Goal: Information Seeking & Learning: Find contact information

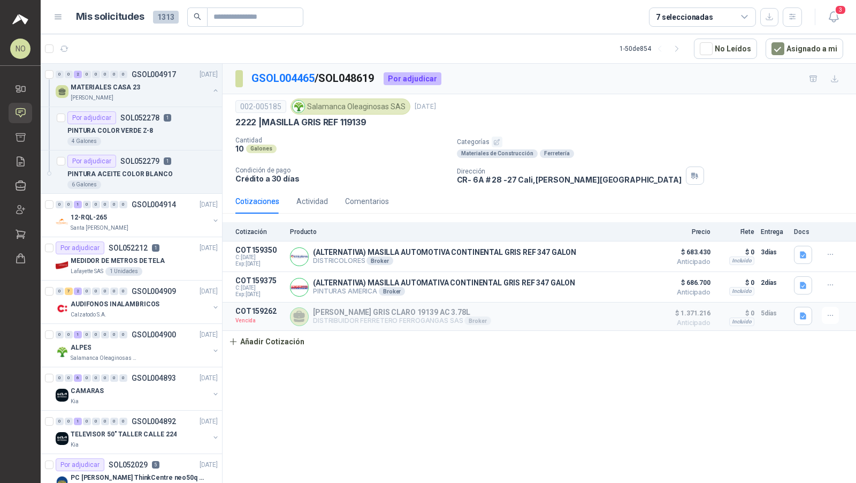
scroll to position [3, 0]
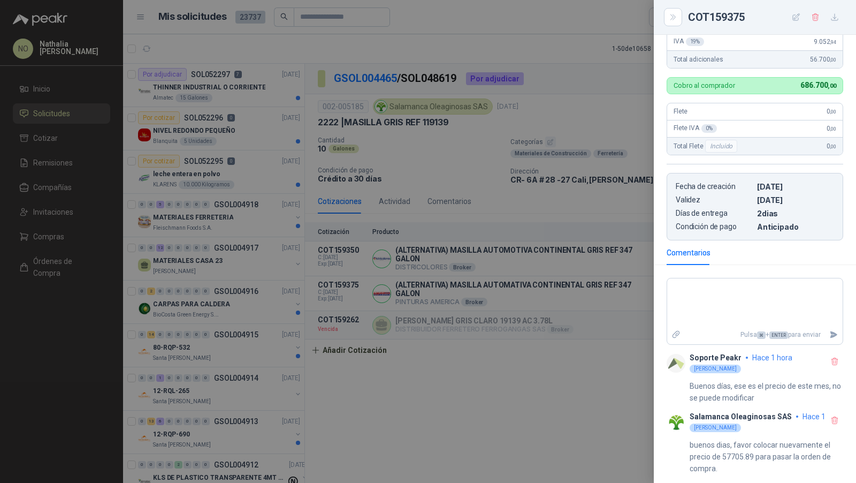
scroll to position [309, 0]
click at [508, 177] on div at bounding box center [428, 241] width 856 height 483
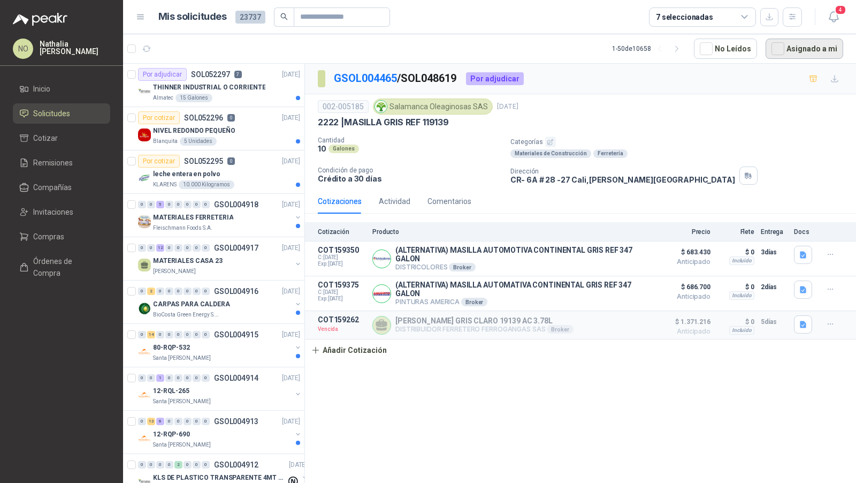
click at [807, 52] on button "Asignado a mi" at bounding box center [805, 49] width 78 height 20
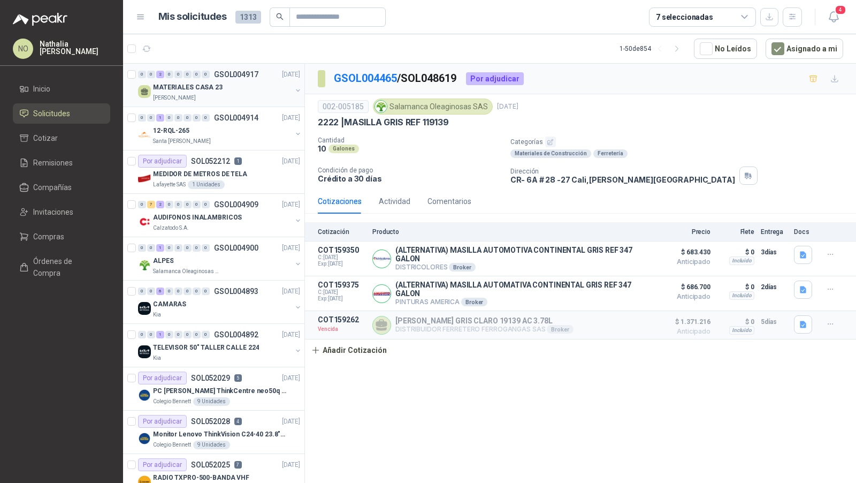
click at [248, 82] on div "MATERIALES CASA 23" at bounding box center [222, 87] width 139 height 13
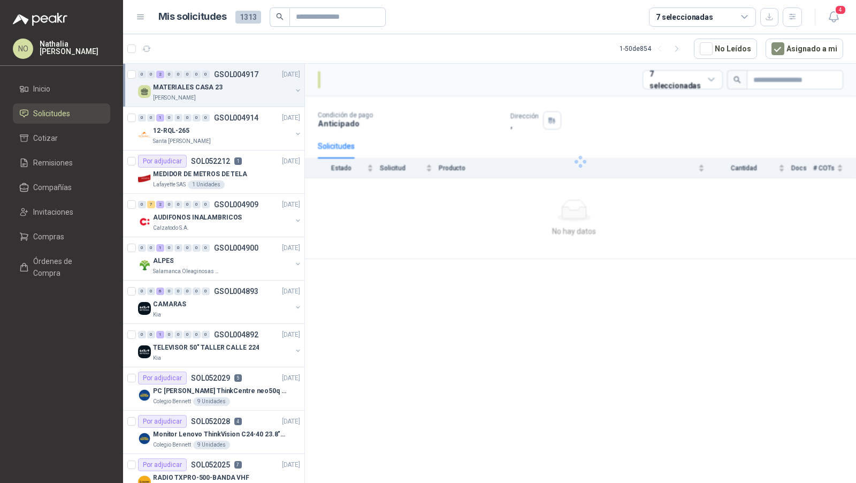
click at [248, 82] on div "MATERIALES CASA 23" at bounding box center [222, 87] width 139 height 13
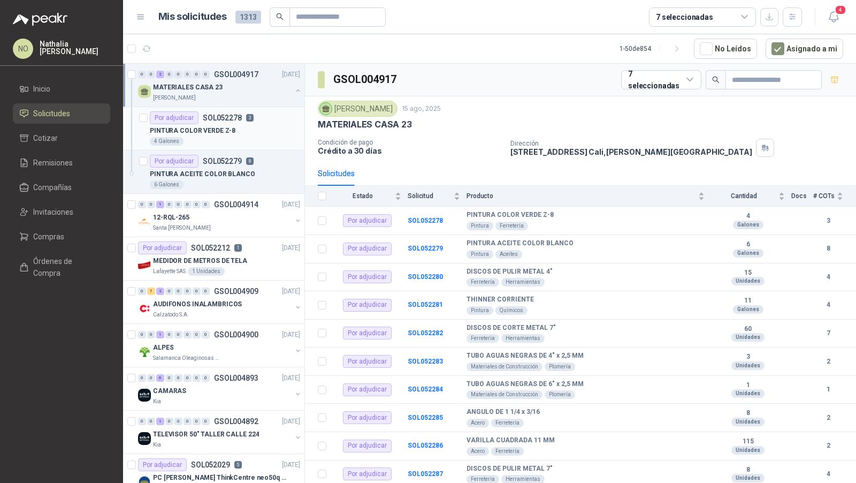
click at [233, 140] on div "4 Galones" at bounding box center [225, 141] width 150 height 9
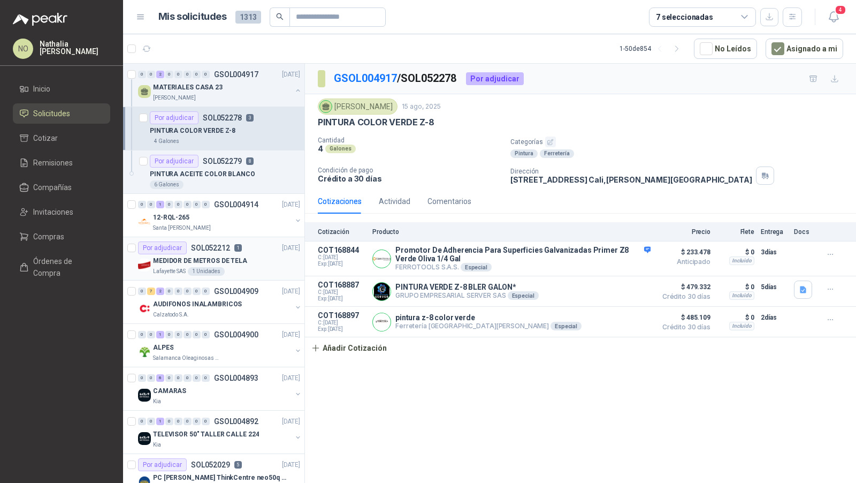
click at [238, 260] on p "MEDIDOR DE METROS DE TELA" at bounding box center [200, 261] width 94 height 10
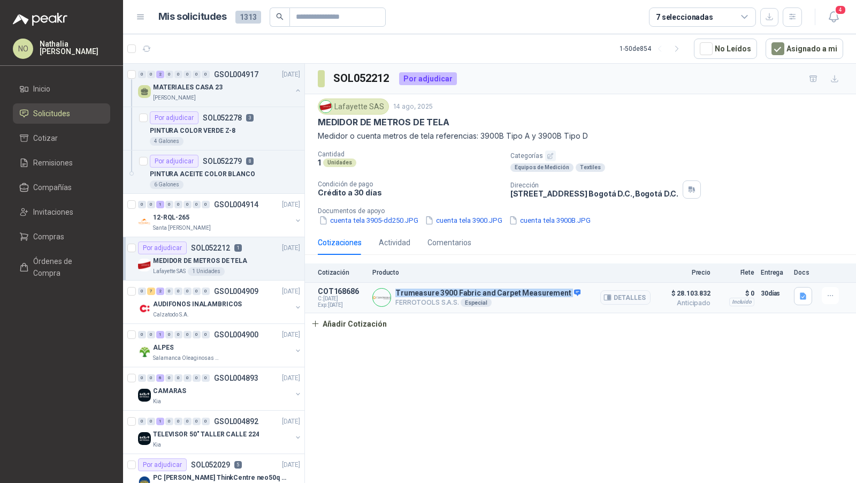
drag, startPoint x: 396, startPoint y: 289, endPoint x: 561, endPoint y: 294, distance: 165.4
click at [561, 294] on p "Trumeasure 3900 Fabric and Carpet Measurement" at bounding box center [487, 293] width 185 height 10
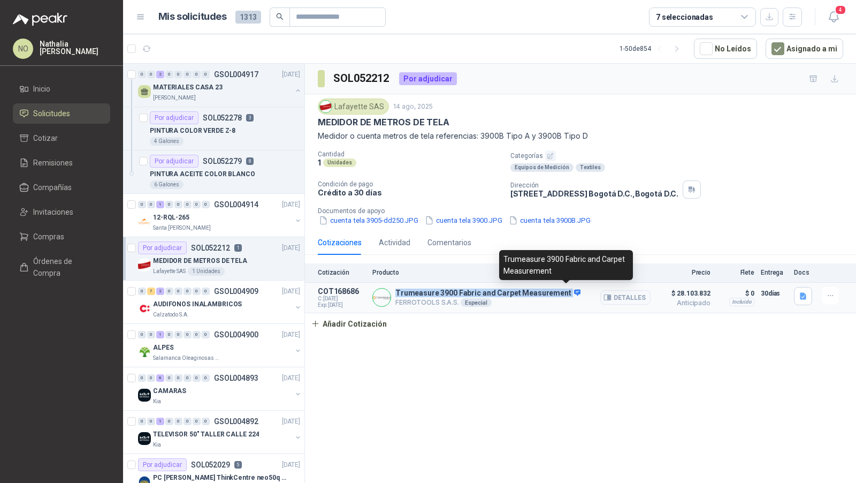
copy p "Trumeasure 3900 Fabric and Carpet Measurement"
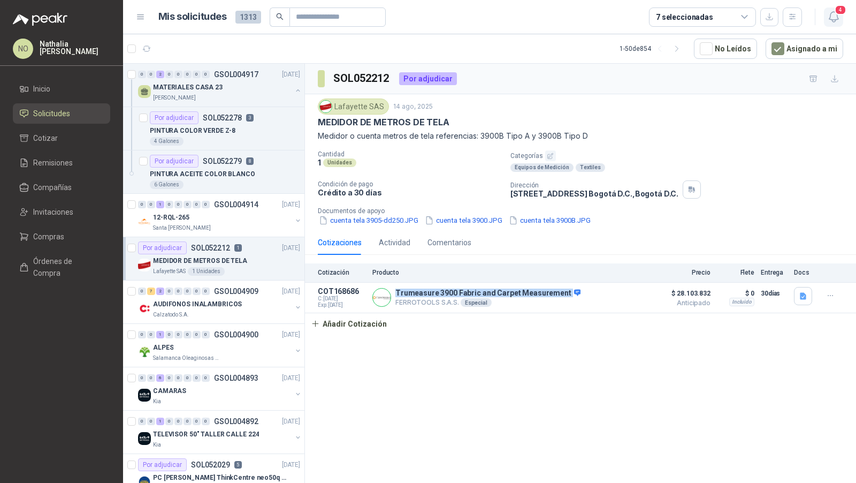
click at [837, 16] on icon "button" at bounding box center [833, 17] width 9 height 10
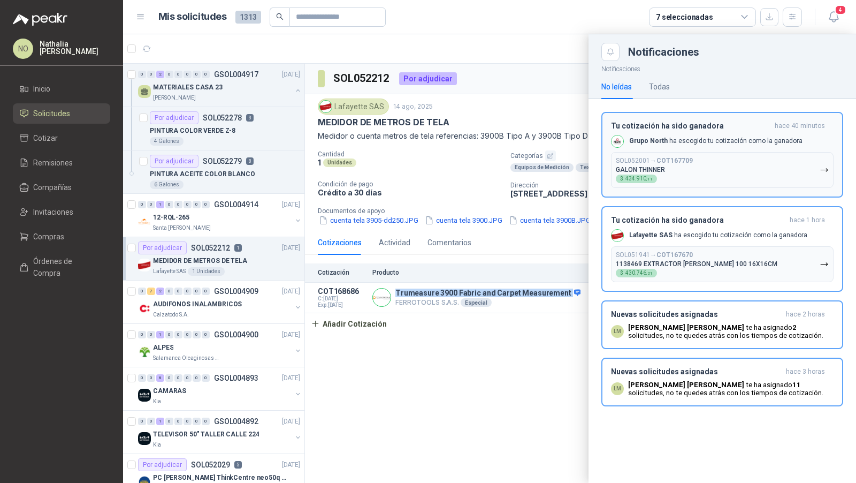
click at [740, 130] on div "Tu cotización ha sido ganadora hace 40 minutos Grupo North ha escogido tu cotiz…" at bounding box center [722, 154] width 223 height 66
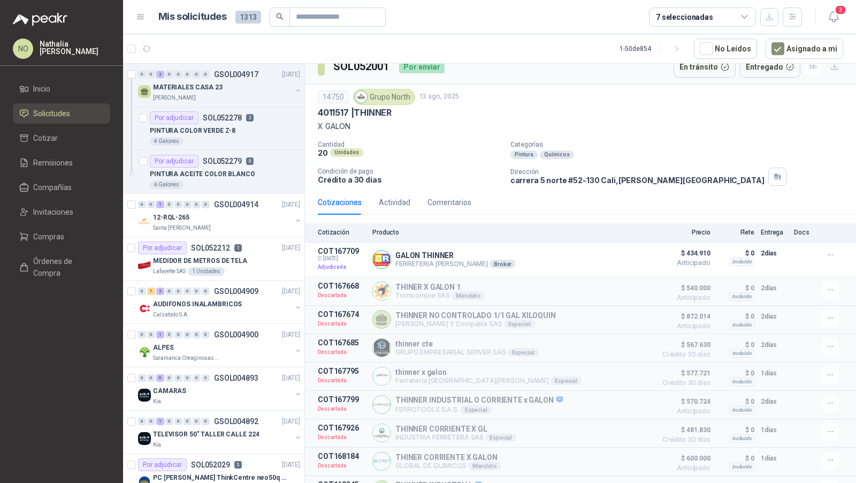
scroll to position [7, 0]
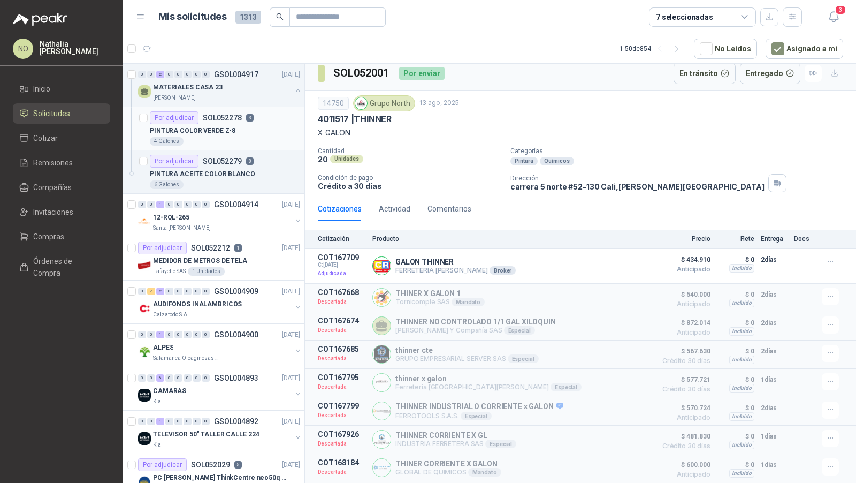
click at [266, 137] on div "4 Galones" at bounding box center [225, 141] width 150 height 9
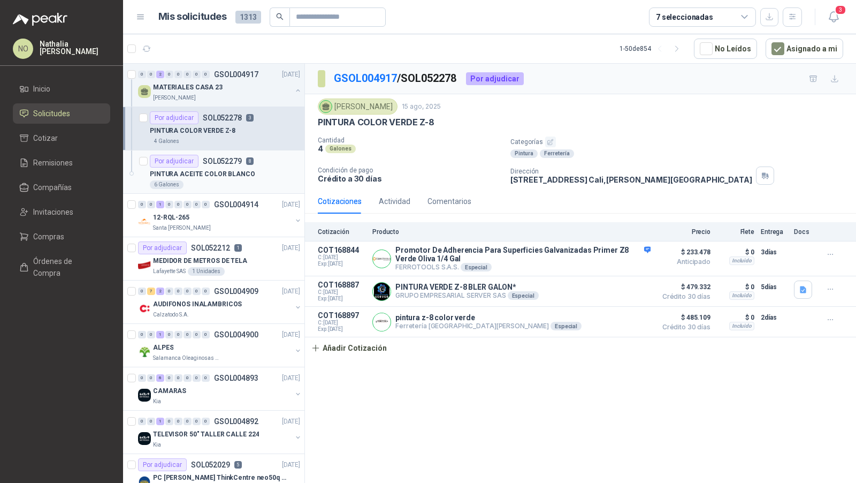
click at [224, 173] on p "PINTURA ACEITE COLOR BLANCO" at bounding box center [202, 174] width 105 height 10
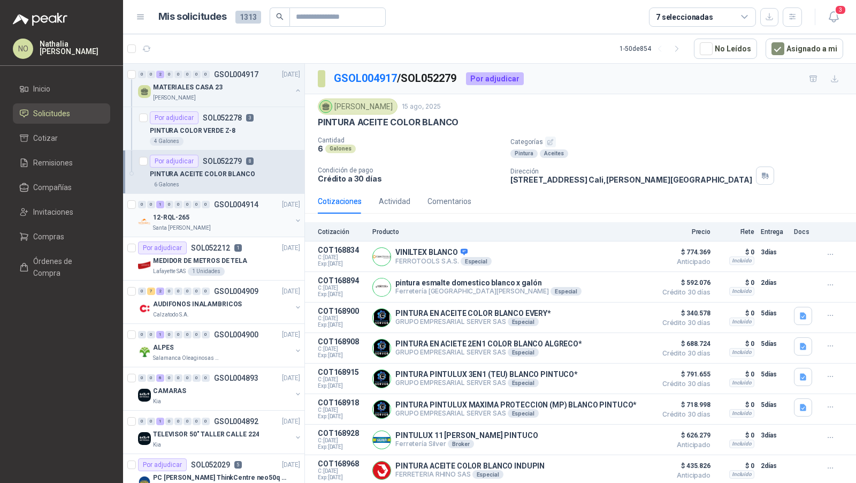
click at [223, 212] on div "12-RQL-265" at bounding box center [222, 217] width 139 height 13
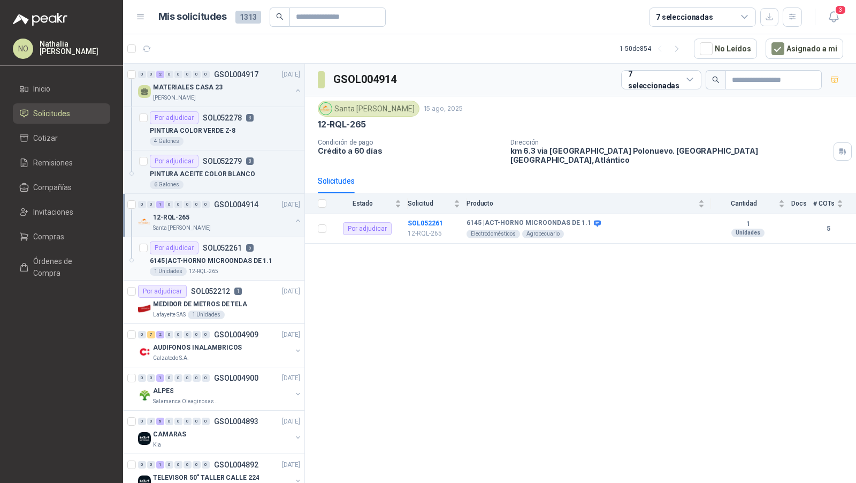
click at [225, 257] on p "6145 | ACT-HORNO MICROONDAS DE 1.1" at bounding box center [211, 261] width 123 height 10
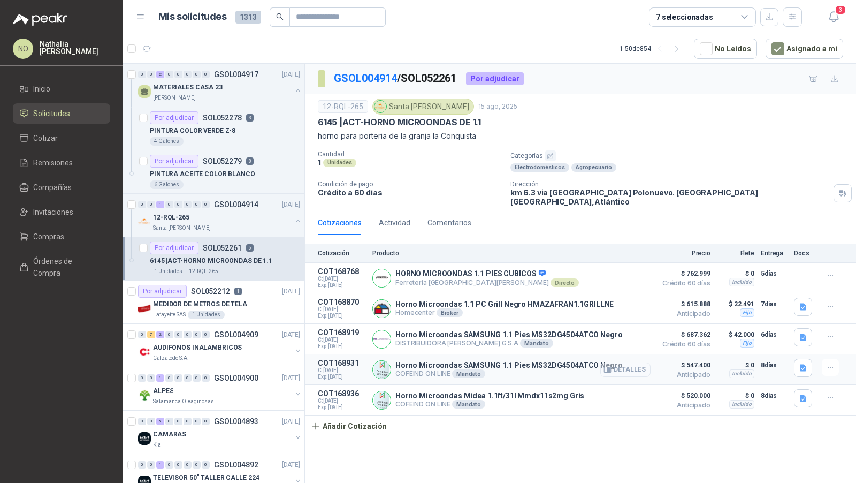
click at [632, 362] on button "Detalles" at bounding box center [625, 369] width 50 height 14
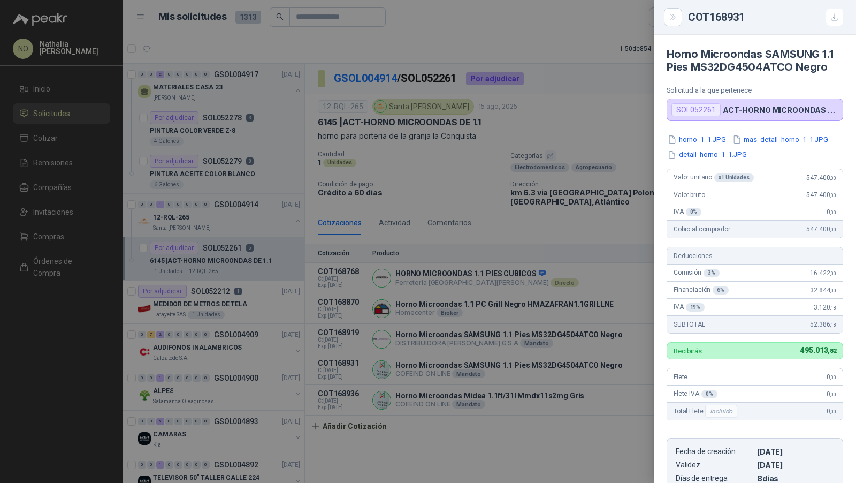
click at [580, 267] on div at bounding box center [428, 241] width 856 height 483
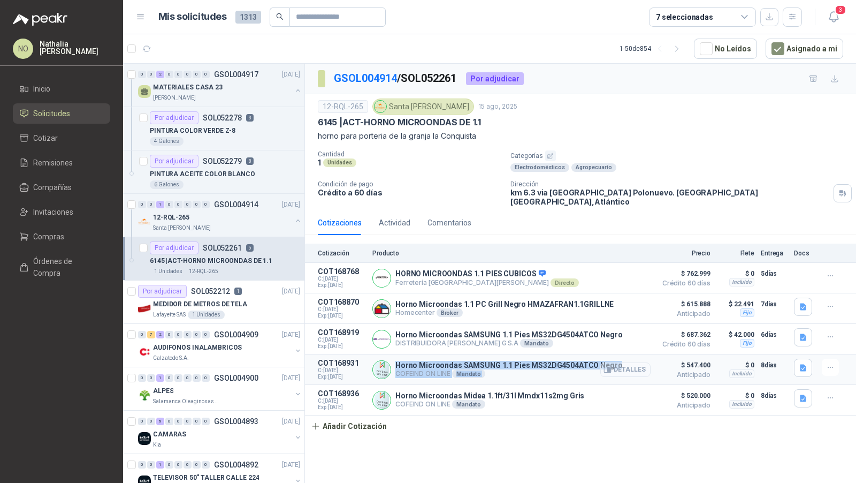
drag, startPoint x: 394, startPoint y: 356, endPoint x: 608, endPoint y: 354, distance: 213.5
click at [608, 358] on div "Horno Microondas SAMSUNG 1.1 Pies MS32DG4504ATCO Negro COFEIND ON LINE Mandato …" at bounding box center [511, 368] width 278 height 21
click at [240, 111] on div "Por adjudicar SOL052278 3" at bounding box center [202, 117] width 104 height 13
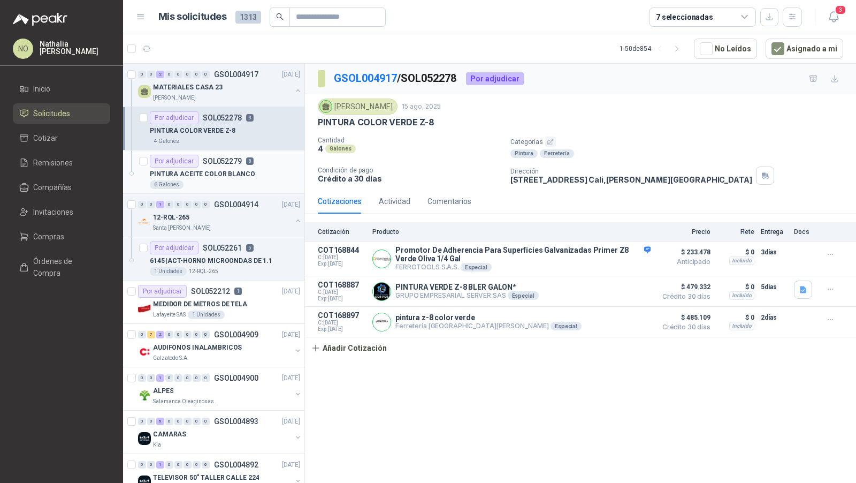
scroll to position [27, 0]
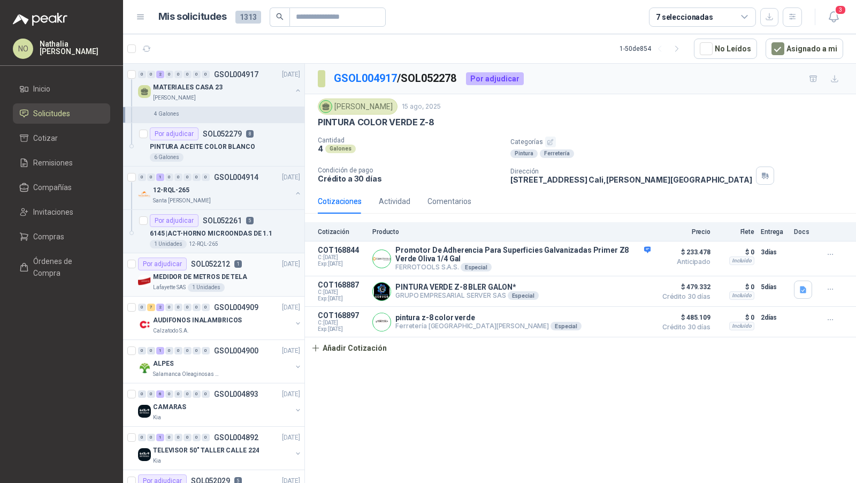
click at [250, 258] on div "Por adjudicar SOL052212 1 [DATE]" at bounding box center [219, 263] width 162 height 13
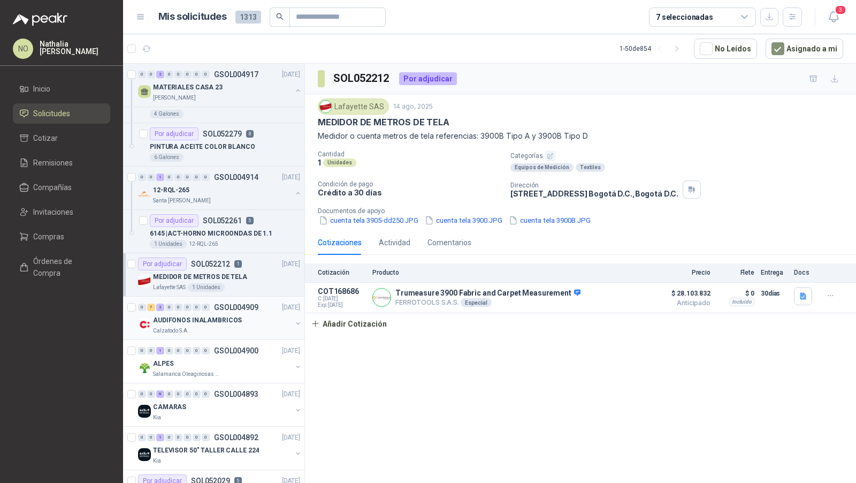
click at [239, 305] on p "GSOL004909" at bounding box center [236, 306] width 44 height 7
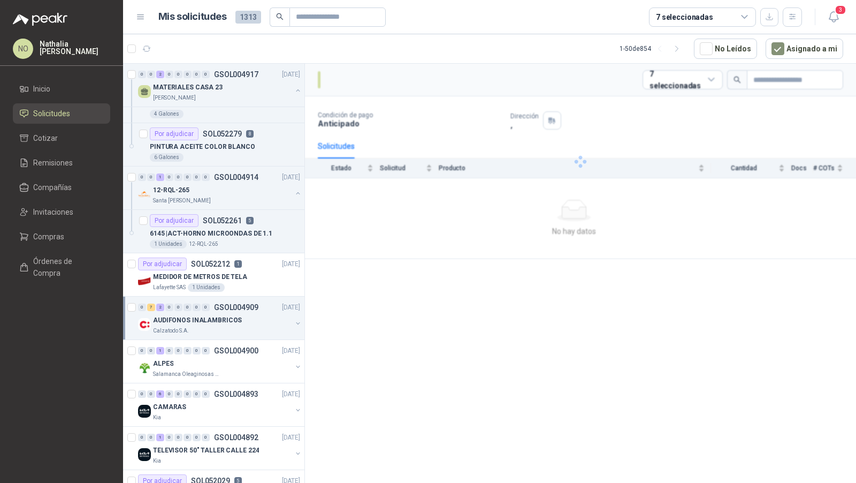
click at [239, 305] on p "GSOL004909" at bounding box center [236, 306] width 44 height 7
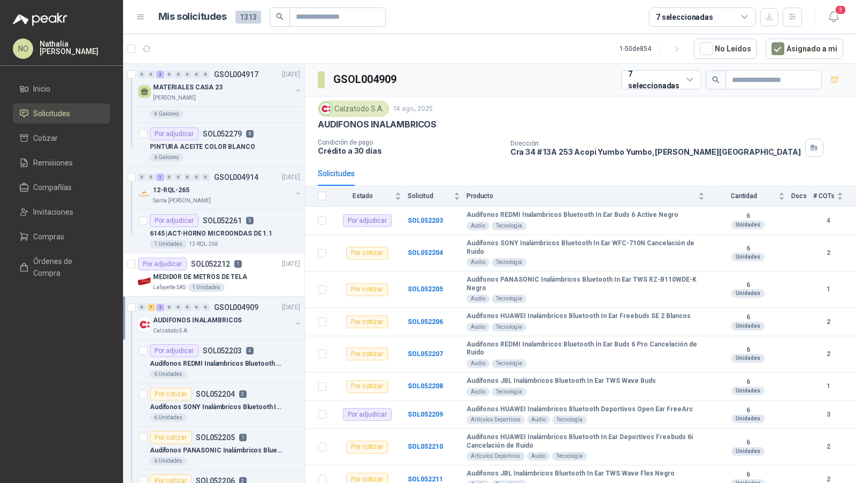
click at [232, 305] on p "GSOL004909" at bounding box center [236, 306] width 44 height 7
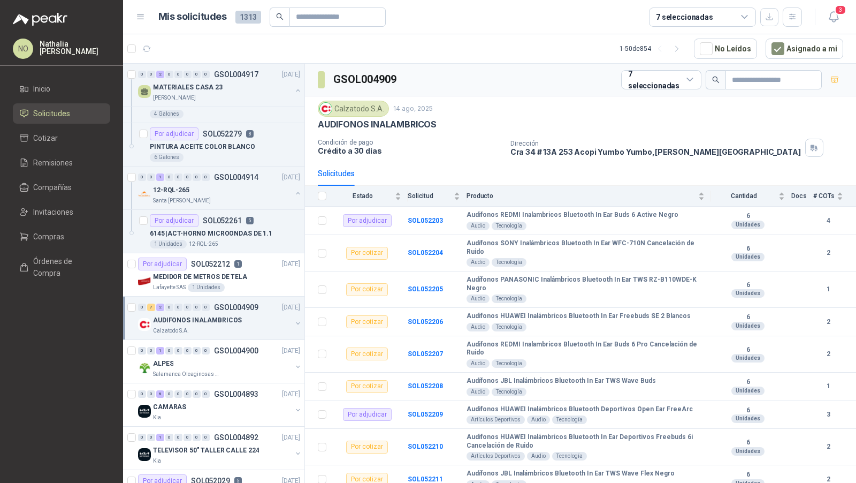
click at [232, 305] on p "GSOL004909" at bounding box center [236, 306] width 44 height 7
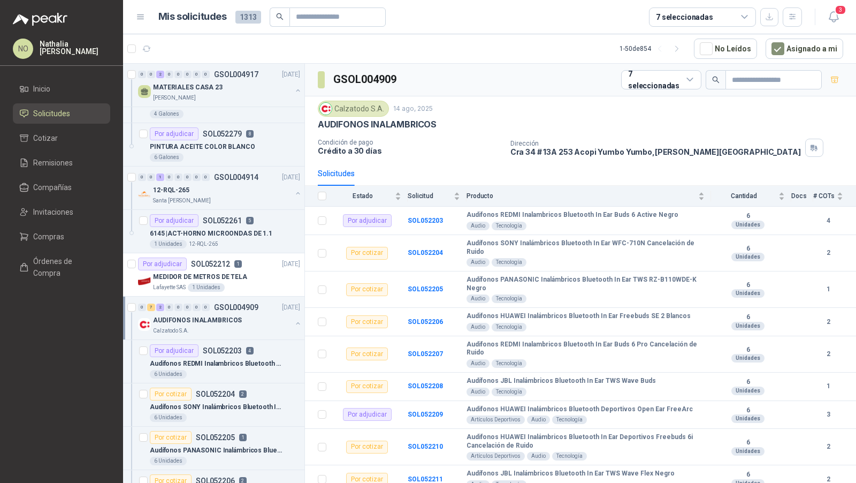
click at [232, 305] on p "GSOL004909" at bounding box center [236, 306] width 44 height 7
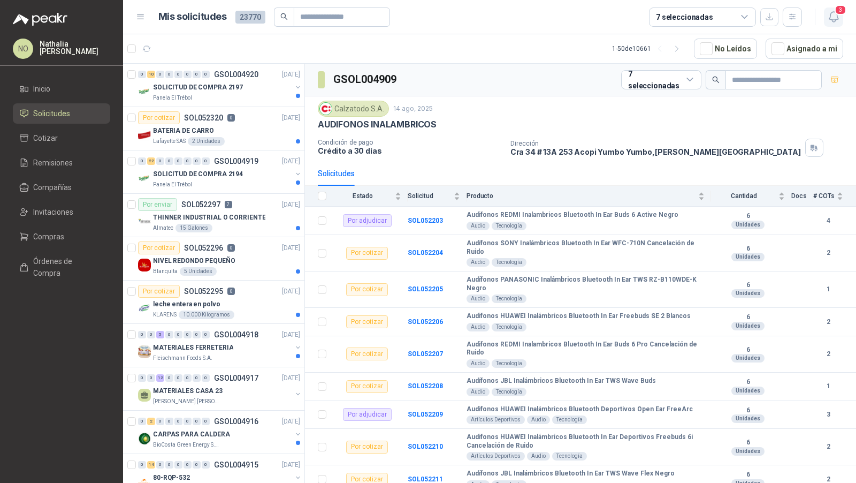
click at [836, 16] on icon "button" at bounding box center [833, 16] width 13 height 13
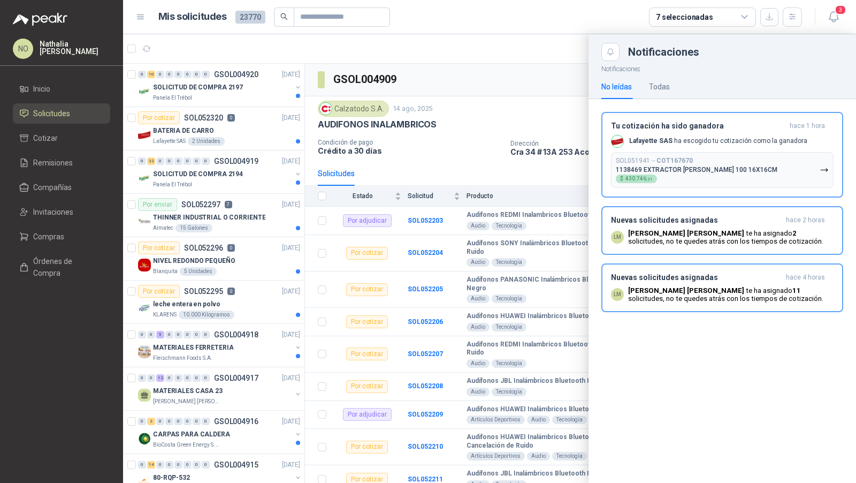
click at [532, 111] on div at bounding box center [489, 258] width 733 height 448
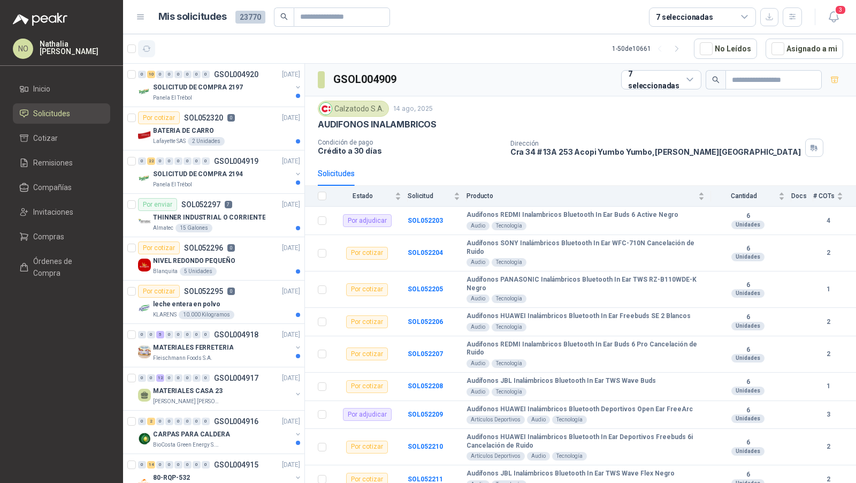
click at [146, 41] on button "button" at bounding box center [146, 48] width 17 height 17
click at [836, 17] on icon "button" at bounding box center [833, 16] width 13 height 13
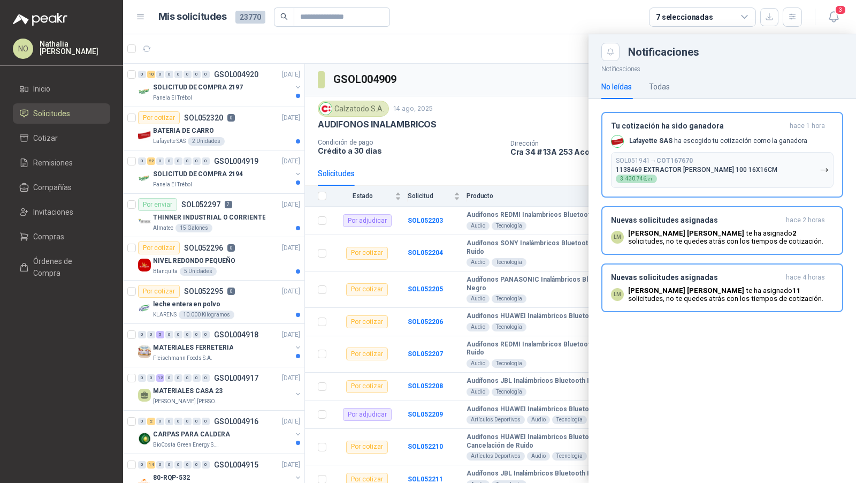
click at [567, 72] on div at bounding box center [489, 258] width 733 height 448
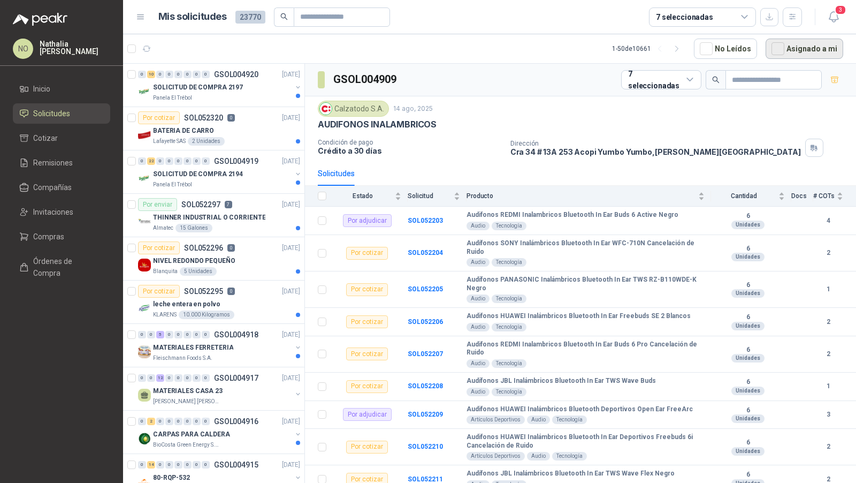
click at [789, 47] on button "Asignado a mi" at bounding box center [805, 49] width 78 height 20
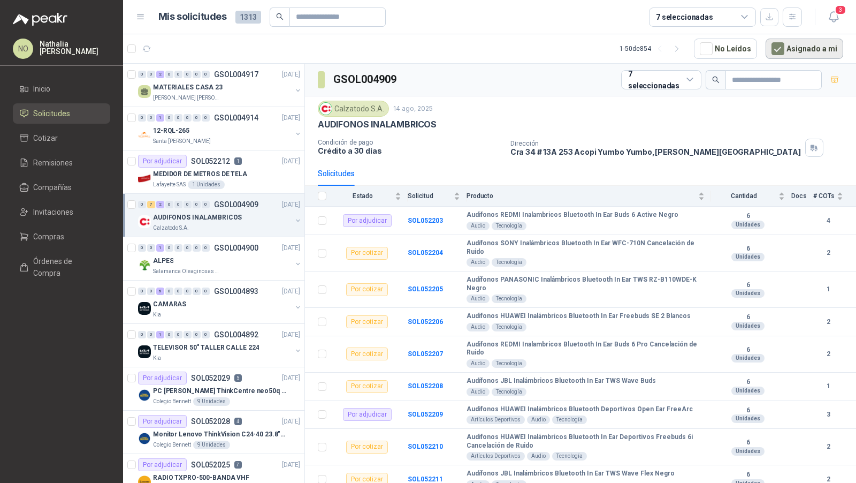
click at [790, 43] on button "Asignado a mi" at bounding box center [805, 49] width 78 height 20
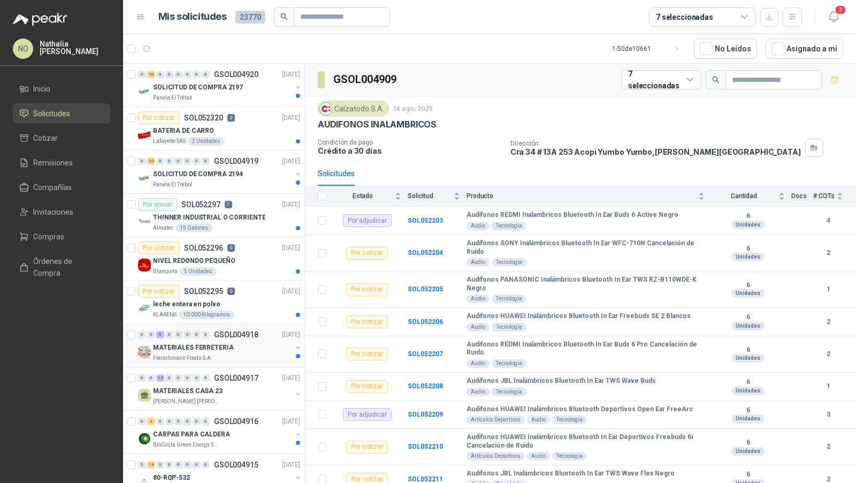
click at [238, 346] on div "MATERIALES FERRETERIA" at bounding box center [222, 347] width 139 height 13
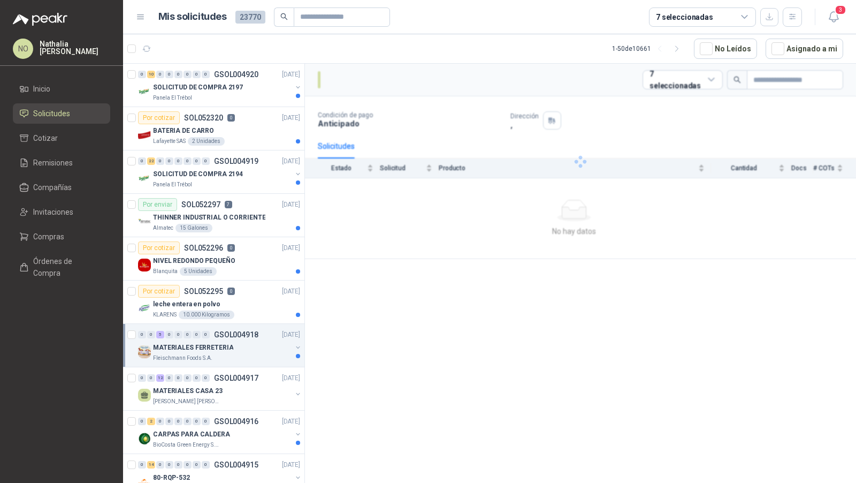
click at [238, 346] on div "MATERIALES FERRETERIA" at bounding box center [222, 347] width 139 height 13
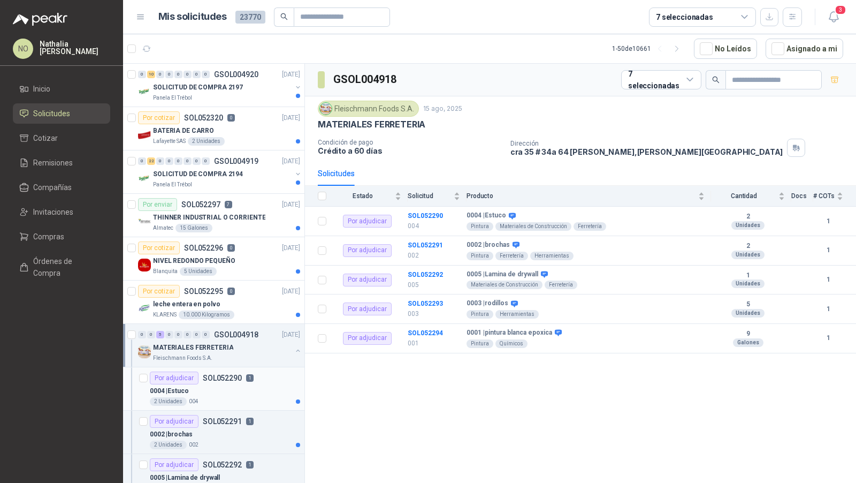
click at [235, 384] on div "0004 | Estuco" at bounding box center [225, 390] width 150 height 13
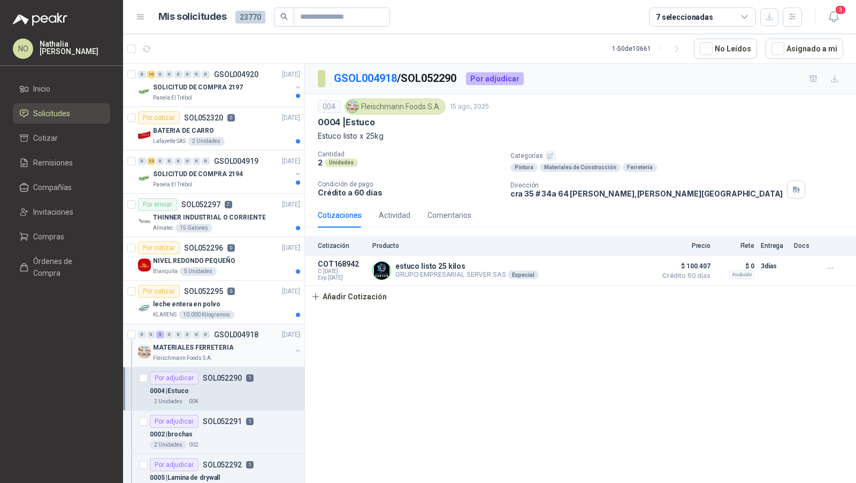
click at [236, 354] on div "Fleischmann Foods S.A." at bounding box center [222, 358] width 139 height 9
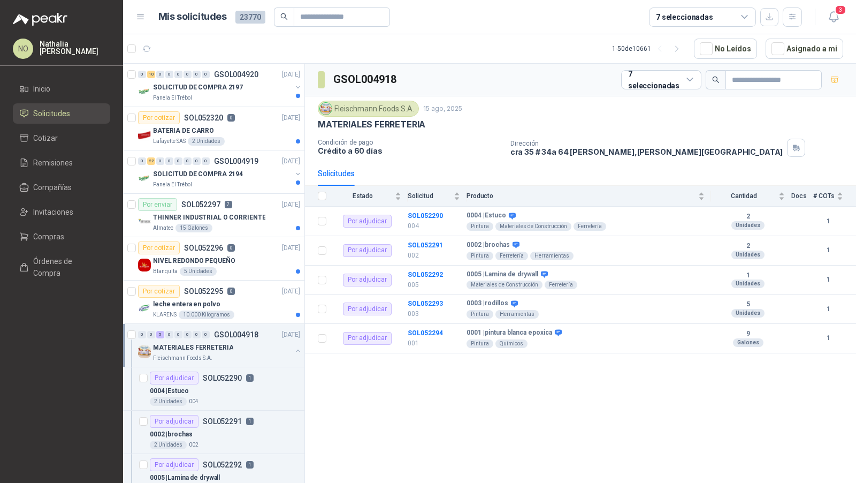
click at [236, 354] on div "Fleischmann Foods S.A." at bounding box center [222, 358] width 139 height 9
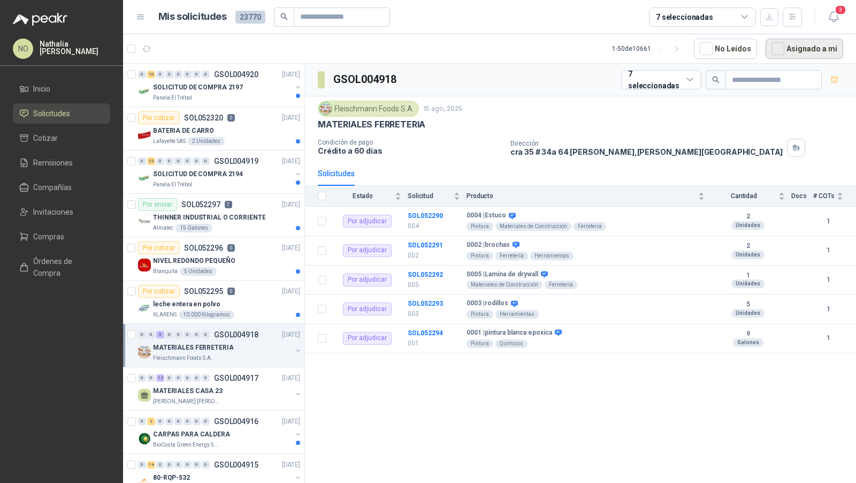
click at [806, 53] on button "Asignado a mi" at bounding box center [805, 49] width 78 height 20
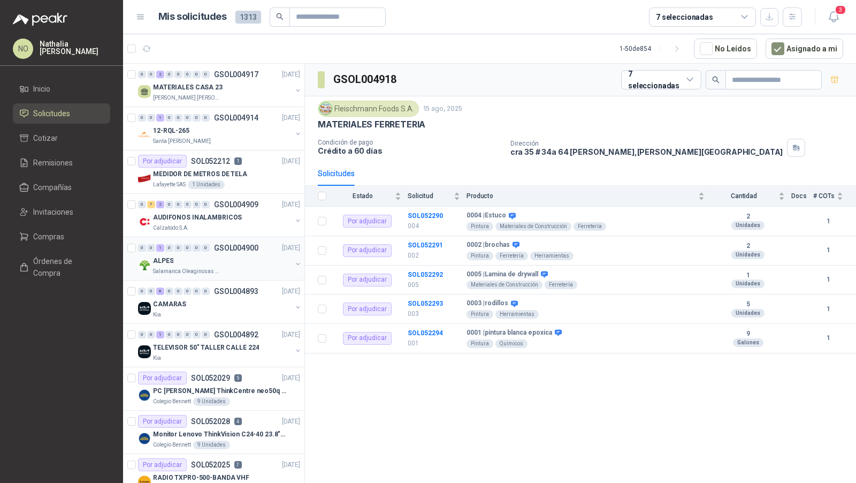
click at [235, 250] on p "GSOL004900" at bounding box center [236, 247] width 44 height 7
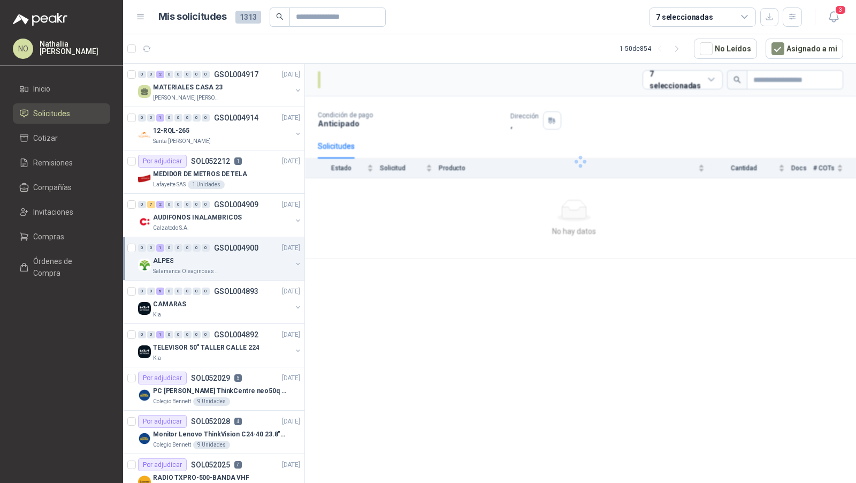
click at [235, 250] on p "GSOL004900" at bounding box center [236, 247] width 44 height 7
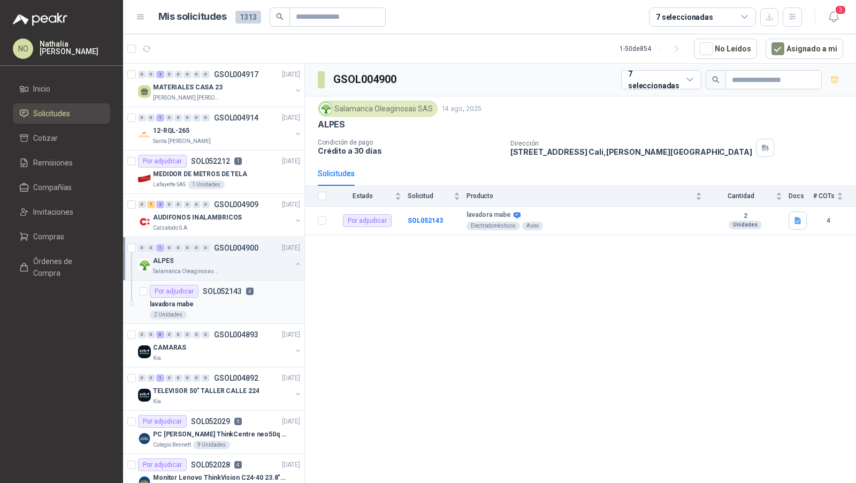
click at [228, 290] on p "SOL052143" at bounding box center [222, 290] width 39 height 7
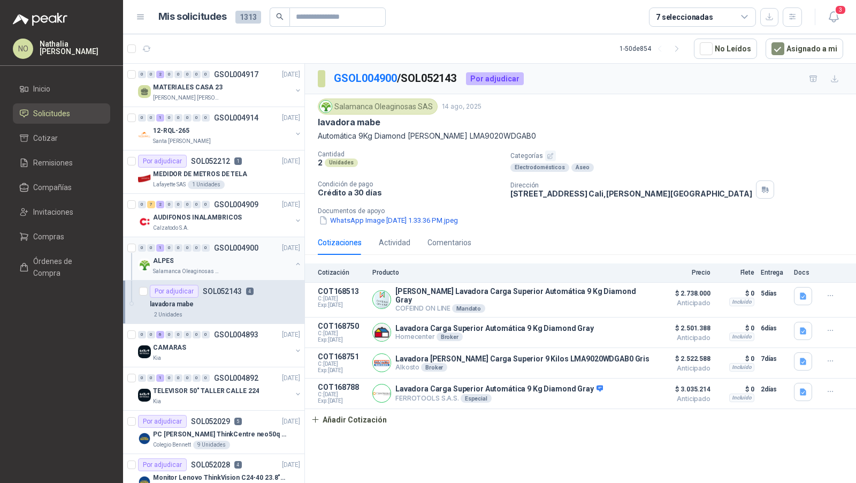
click at [237, 251] on div "0 0 1 0 0 0 0 0 GSOL004900 14/08/25" at bounding box center [220, 247] width 164 height 13
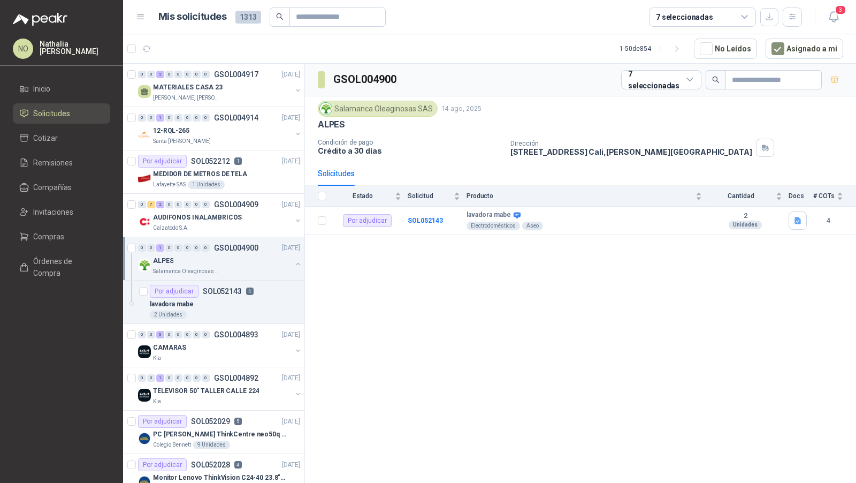
click at [237, 251] on div "0 0 1 0 0 0 0 0 GSOL004900 14/08/25" at bounding box center [220, 247] width 164 height 13
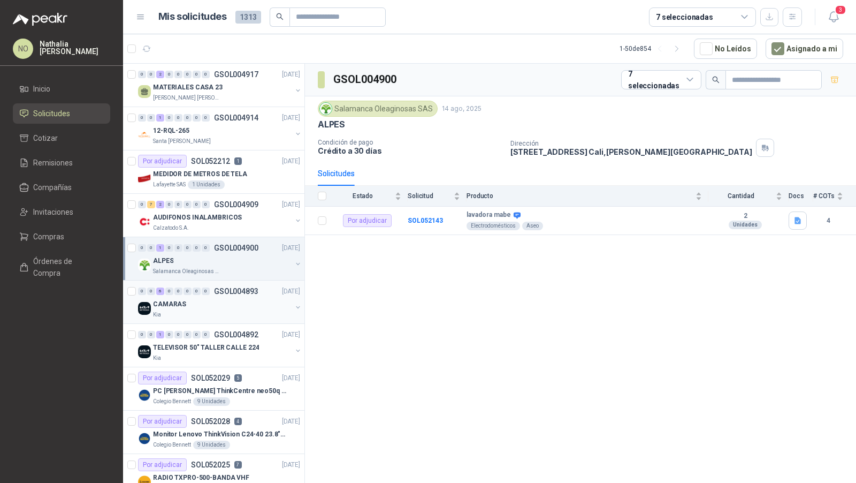
click at [234, 304] on div "CAMARAS" at bounding box center [222, 303] width 139 height 13
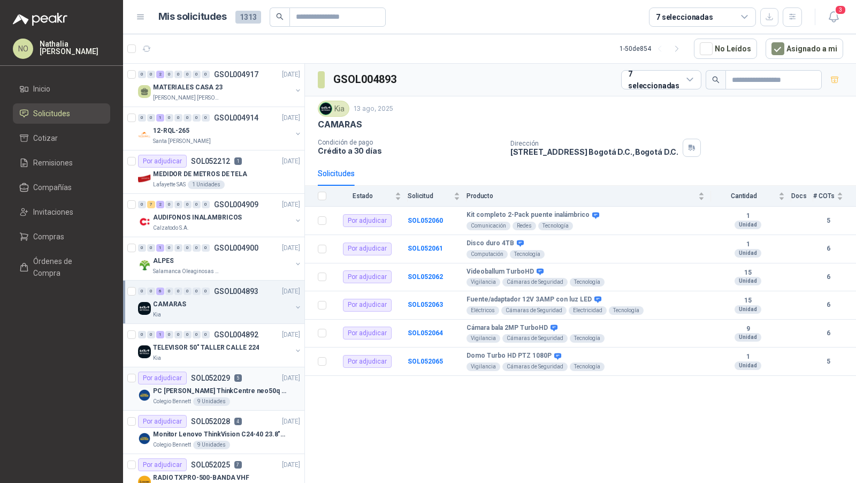
click at [225, 381] on div "Por adjudicar SOL052029 5" at bounding box center [190, 377] width 104 height 13
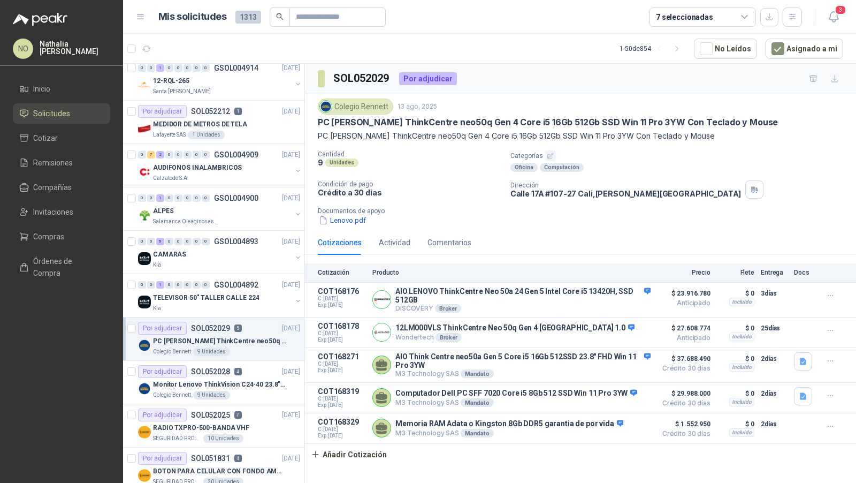
scroll to position [50, 0]
click at [226, 410] on p "SOL052025" at bounding box center [210, 413] width 39 height 7
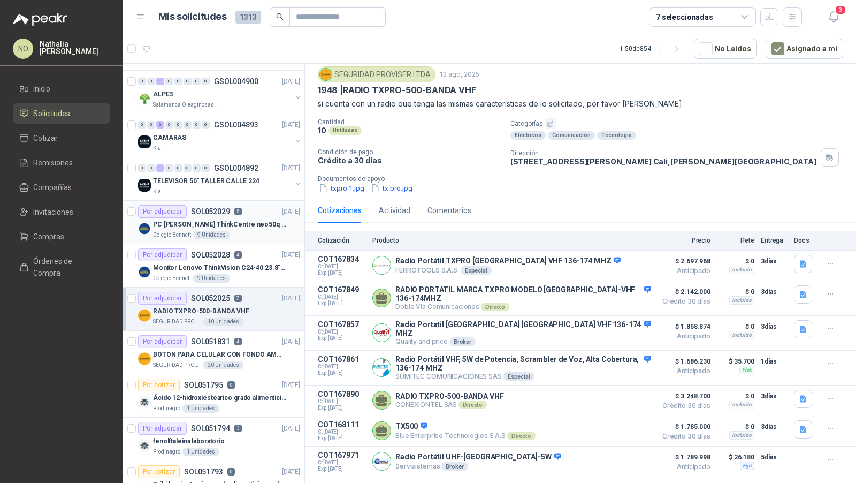
scroll to position [182, 0]
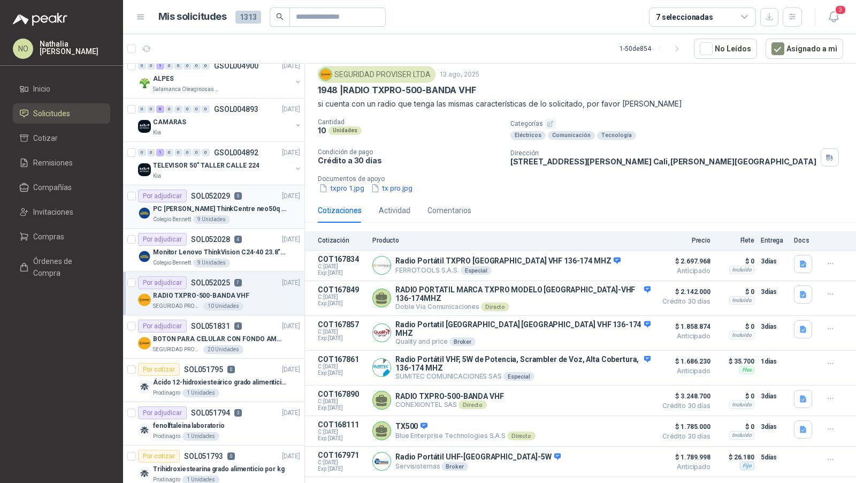
click at [262, 320] on div "Por adjudicar SOL051831 4 12/08/25" at bounding box center [219, 325] width 162 height 13
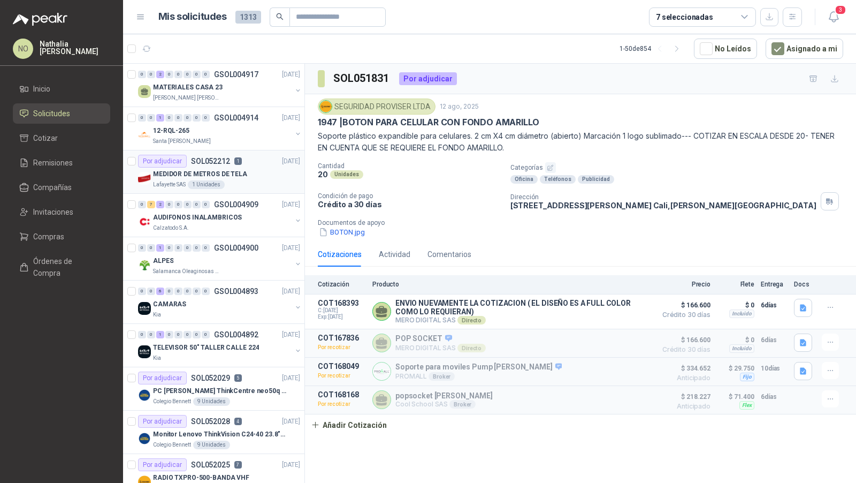
click at [225, 170] on p "MEDIDOR DE METROS DE TELA" at bounding box center [200, 174] width 94 height 10
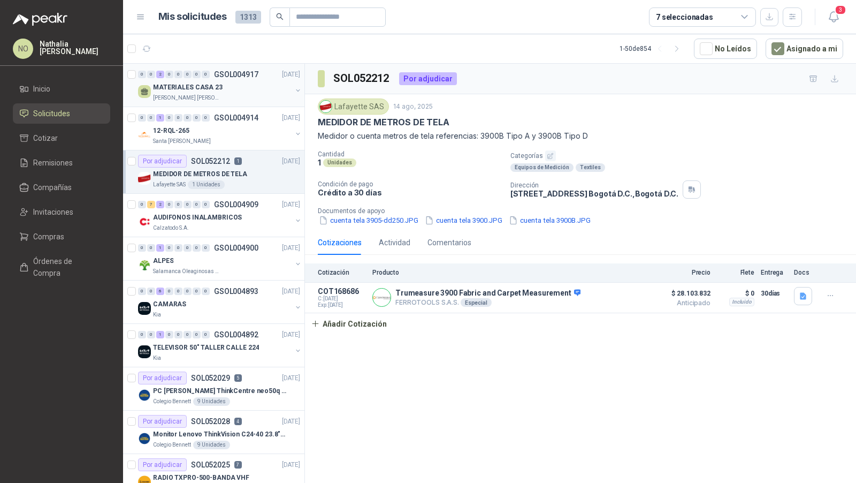
click at [215, 88] on p "MATERIALES CASA 23" at bounding box center [188, 87] width 70 height 10
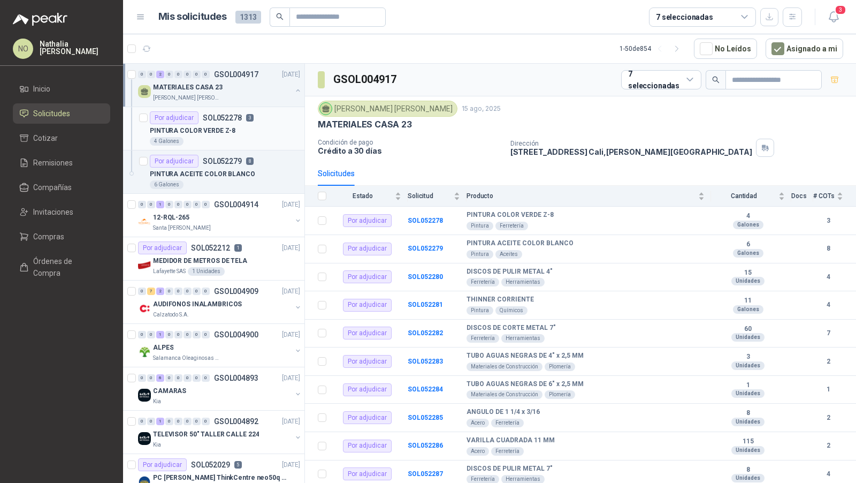
click at [211, 137] on div "4 Galones" at bounding box center [225, 141] width 150 height 9
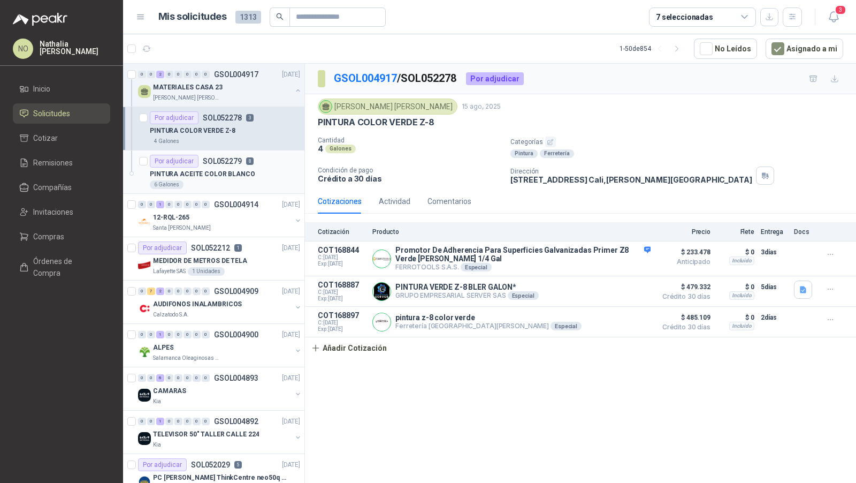
click at [217, 172] on p "PINTURA ACEITE COLOR BLANCO" at bounding box center [202, 174] width 105 height 10
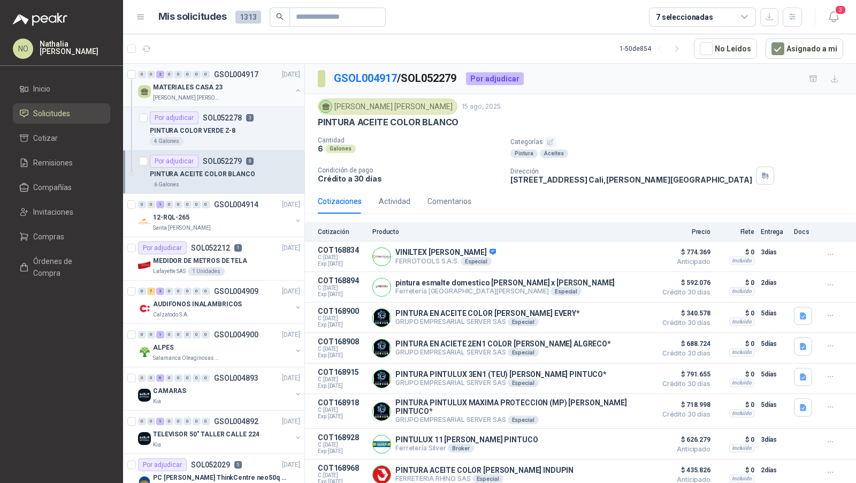
click at [231, 74] on p "GSOL004917" at bounding box center [236, 74] width 44 height 7
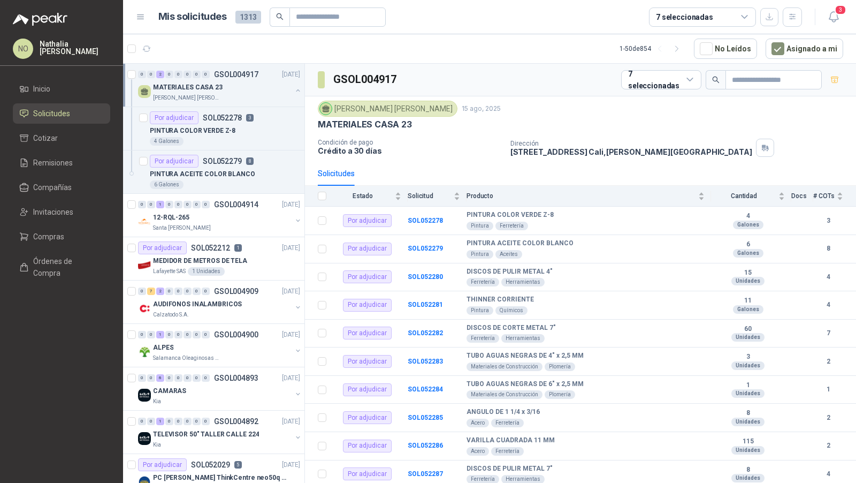
click at [231, 74] on p "GSOL004917" at bounding box center [236, 74] width 44 height 7
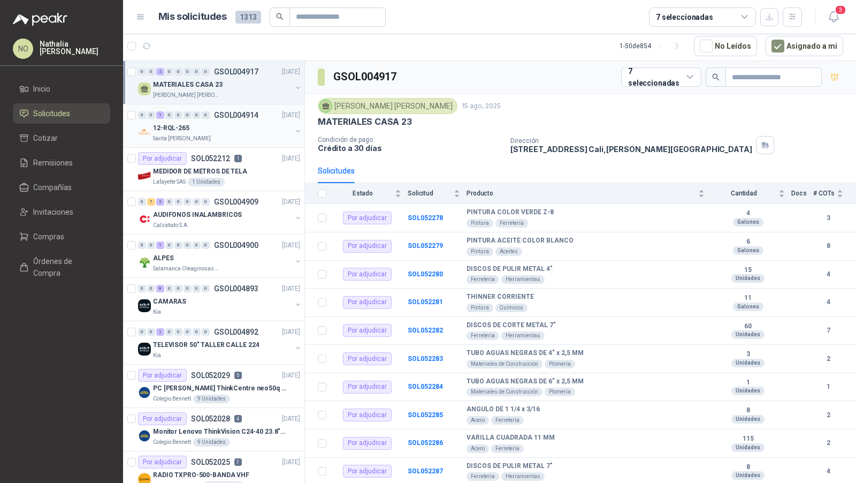
click at [230, 131] on div "12-RQL-265" at bounding box center [222, 127] width 139 height 13
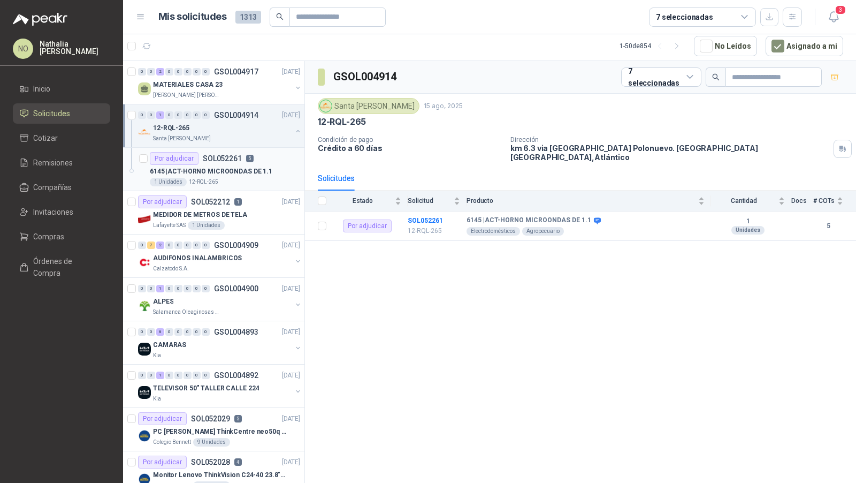
click at [231, 166] on p "6145 | ACT-HORNO MICROONDAS DE 1.1" at bounding box center [211, 171] width 123 height 10
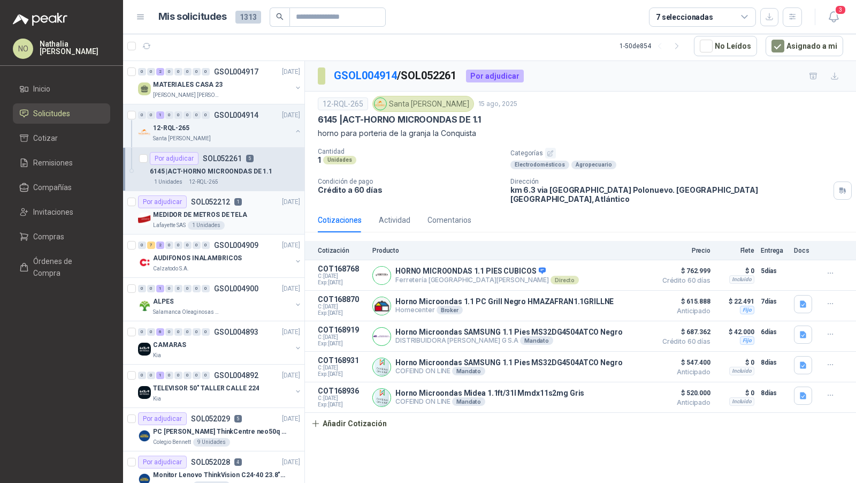
click at [228, 208] on div "MEDIDOR DE METROS DE TELA" at bounding box center [226, 214] width 147 height 13
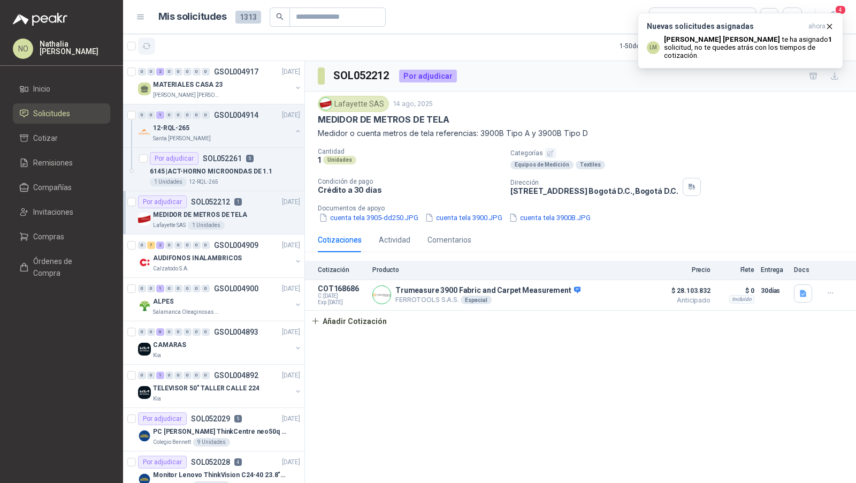
click at [148, 42] on icon "button" at bounding box center [146, 46] width 9 height 9
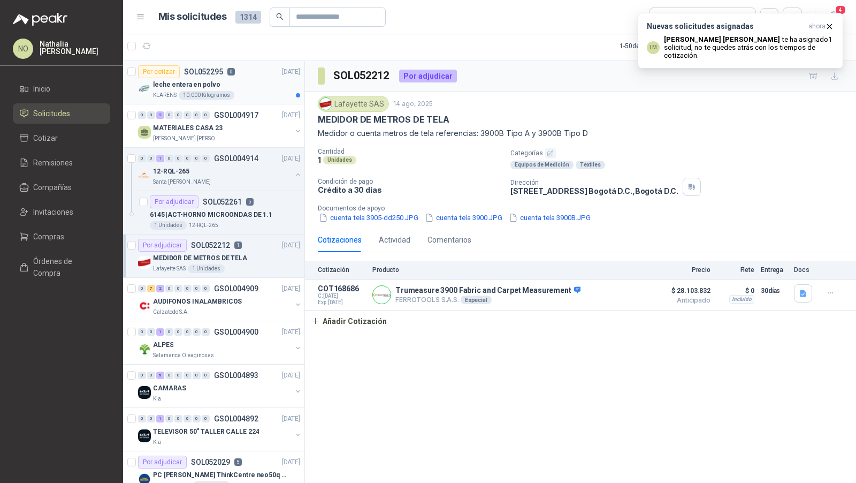
click at [239, 89] on div "leche entera en polvo" at bounding box center [226, 84] width 147 height 13
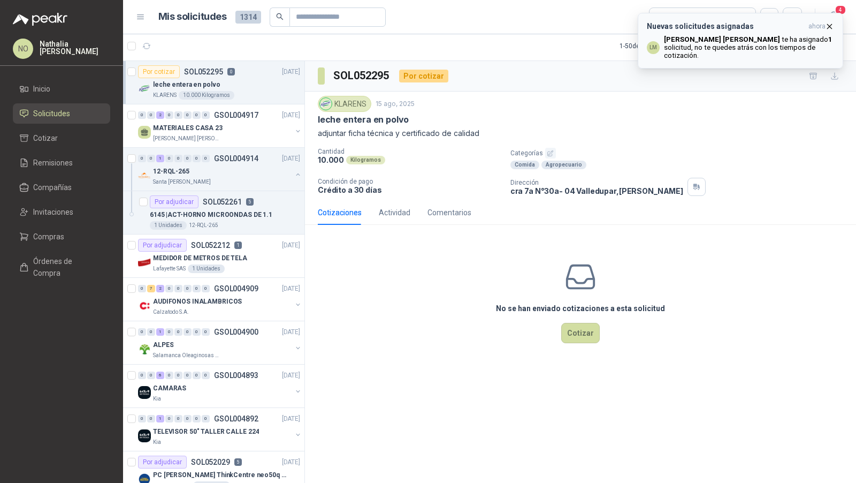
click at [832, 23] on icon "button" at bounding box center [829, 26] width 9 height 9
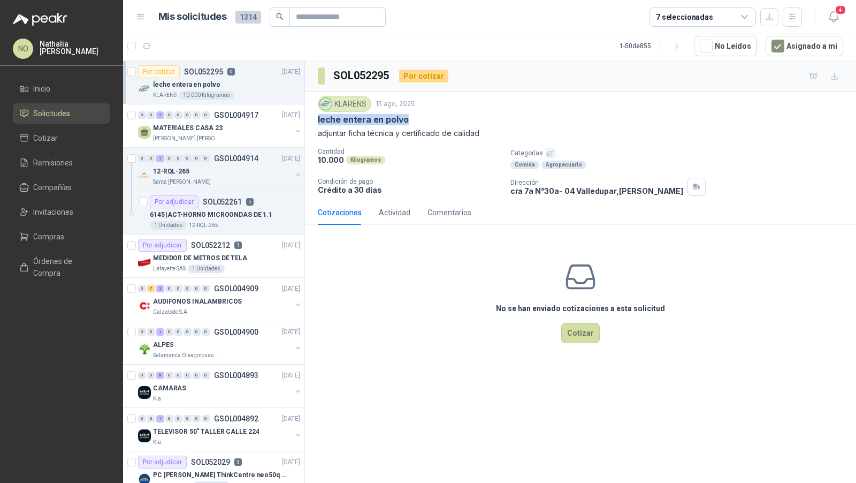
drag, startPoint x: 318, startPoint y: 118, endPoint x: 425, endPoint y: 118, distance: 107.5
click at [426, 118] on div "leche entera en polvo" at bounding box center [580, 119] width 525 height 11
copy p "leche entera en polvo"
drag, startPoint x: 318, startPoint y: 156, endPoint x: 341, endPoint y: 157, distance: 22.5
click at [341, 157] on p "10.000" at bounding box center [331, 159] width 26 height 9
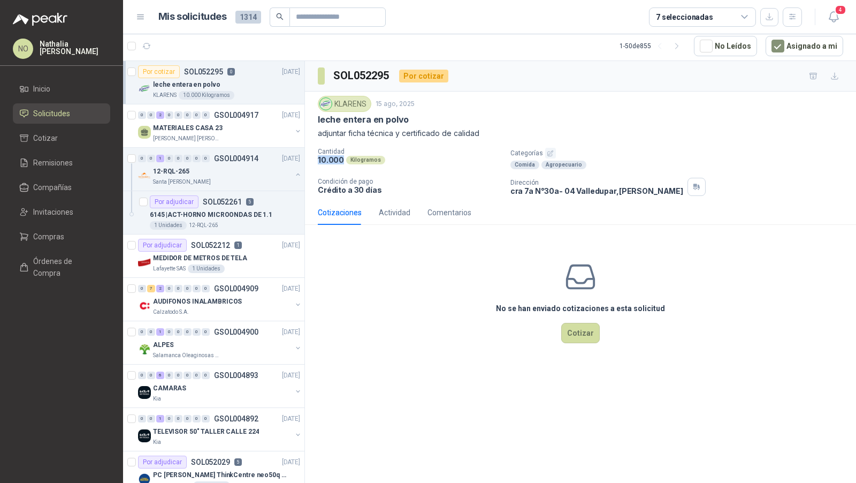
copy p "10.000"
click at [240, 351] on div "Salamanca Oleaginosas SAS" at bounding box center [222, 355] width 139 height 9
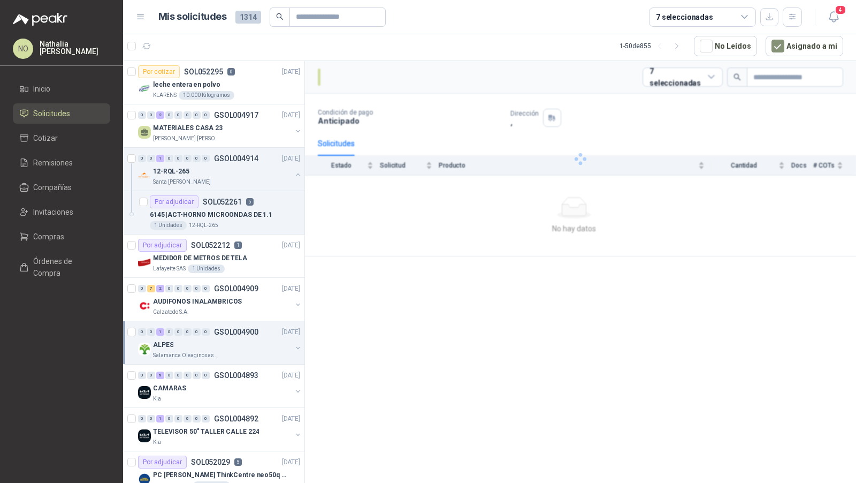
click at [240, 351] on div "Salamanca Oleaginosas SAS" at bounding box center [222, 355] width 139 height 9
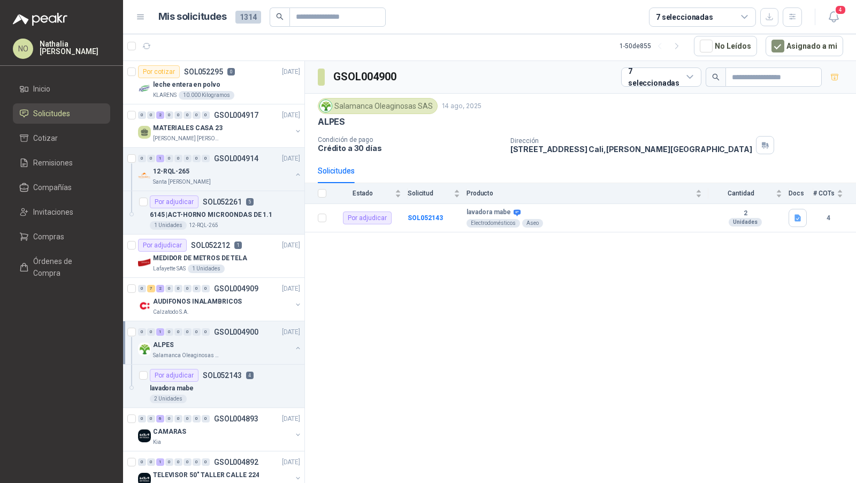
click at [240, 351] on div "Salamanca Oleaginosas SAS" at bounding box center [222, 355] width 139 height 9
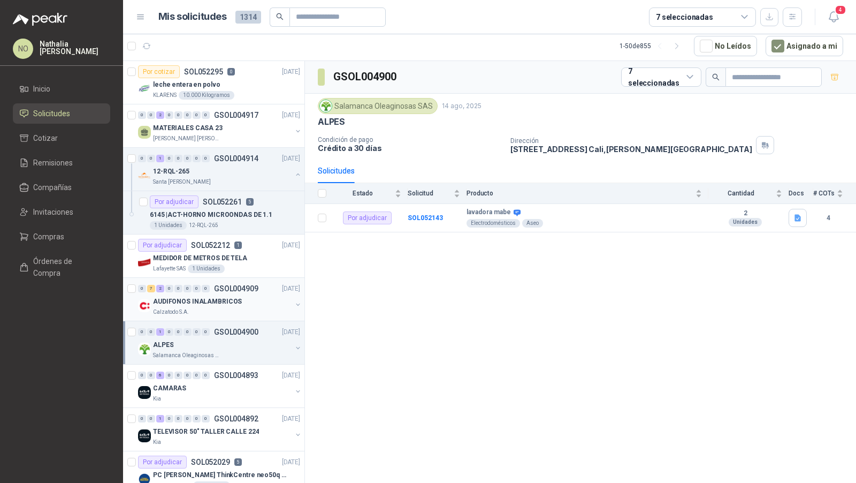
click at [251, 315] on div "0 7 2 0 0 0 0 0 GSOL004909 [DATE] AUDIFONOS INALAMBRICOS Calzatodo S.A." at bounding box center [213, 299] width 181 height 43
click at [248, 302] on div "AUDIFONOS INALAMBRICOS" at bounding box center [222, 301] width 139 height 13
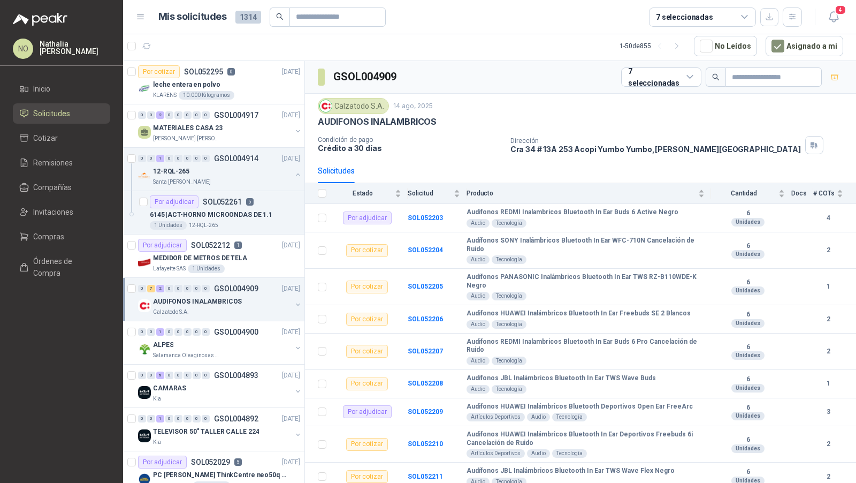
click at [248, 302] on div "AUDIFONOS INALAMBRICOS" at bounding box center [222, 301] width 139 height 13
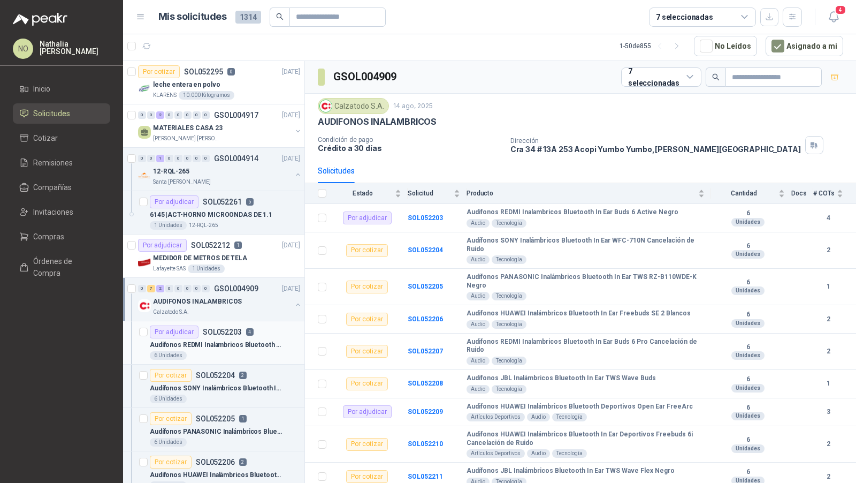
click at [236, 338] on div "Audifonos REDMI Inalambricos Bluetooth In Ear Buds 6 Active Negro" at bounding box center [225, 344] width 150 height 13
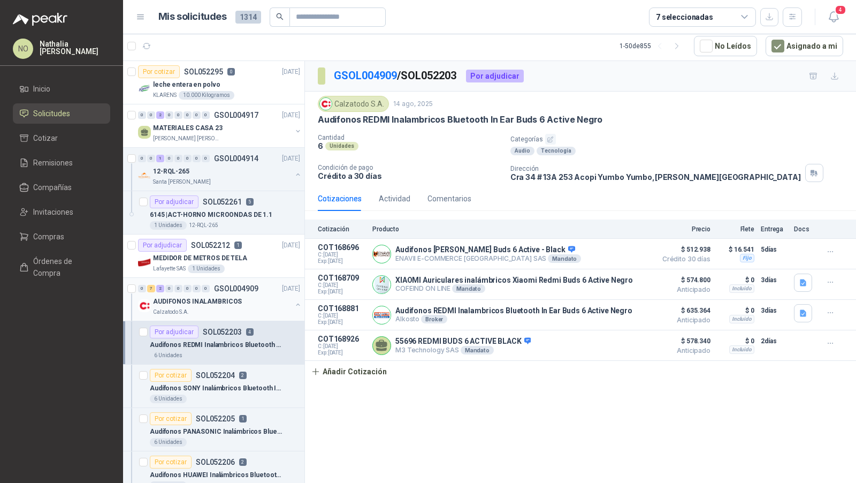
click at [256, 299] on div "AUDIFONOS INALAMBRICOS" at bounding box center [222, 301] width 139 height 13
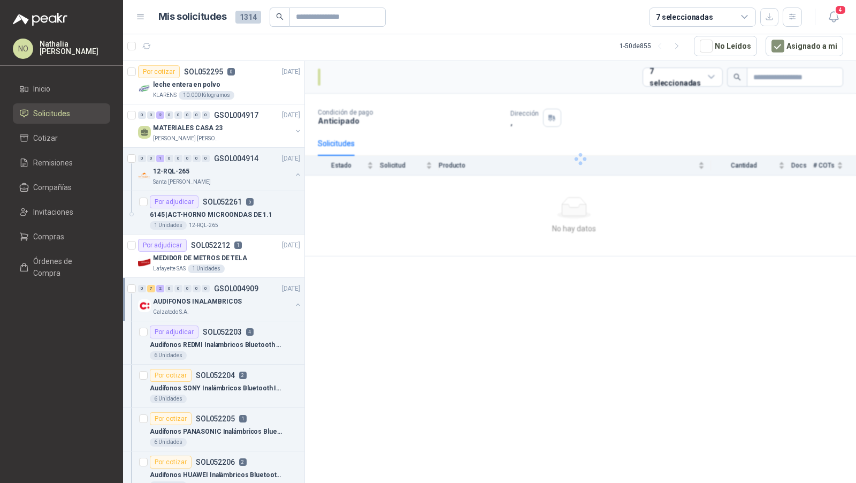
click at [256, 299] on div "AUDIFONOS INALAMBRICOS" at bounding box center [222, 301] width 139 height 13
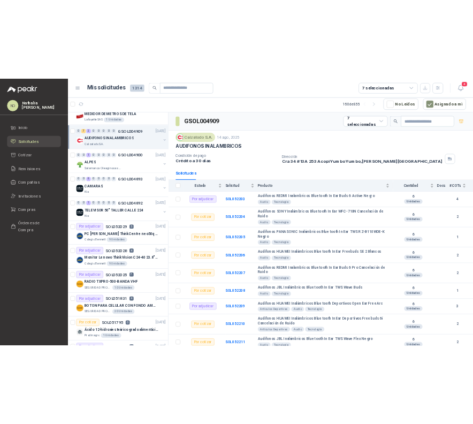
scroll to position [269, 0]
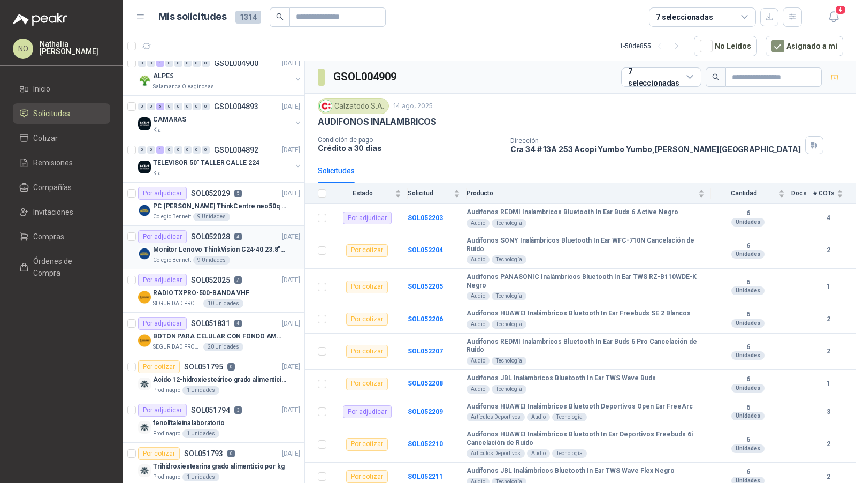
click at [256, 260] on div "Colegio Bennett 9 Unidades" at bounding box center [226, 260] width 147 height 9
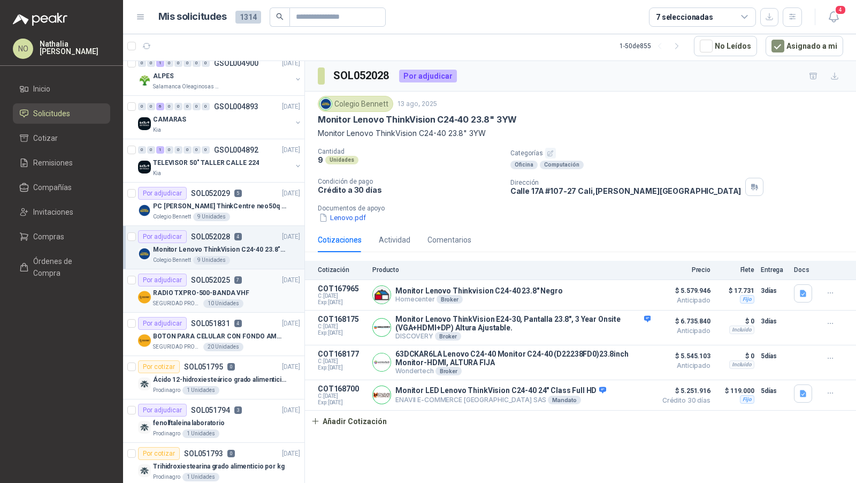
click at [250, 299] on div "SEGURIDAD PROVISER LTDA 10 Unidades" at bounding box center [226, 303] width 147 height 9
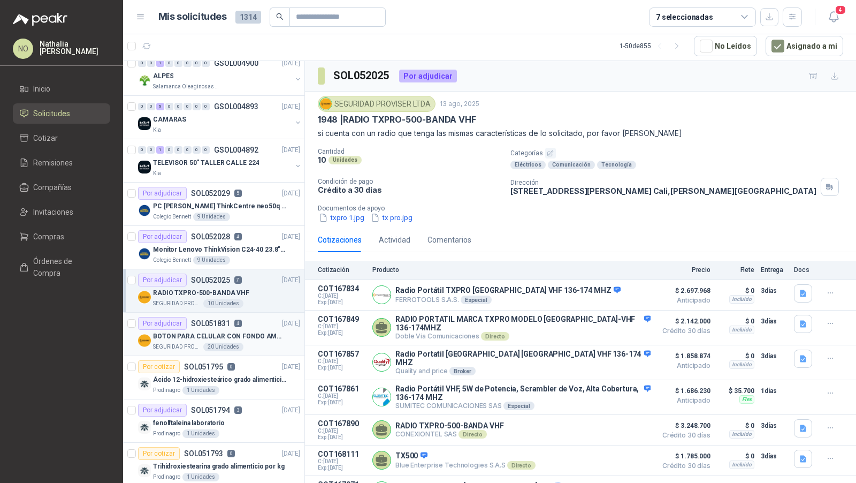
click at [250, 331] on p "BOTON PARA CELULAR CON FONDO AMARILLO" at bounding box center [219, 336] width 133 height 10
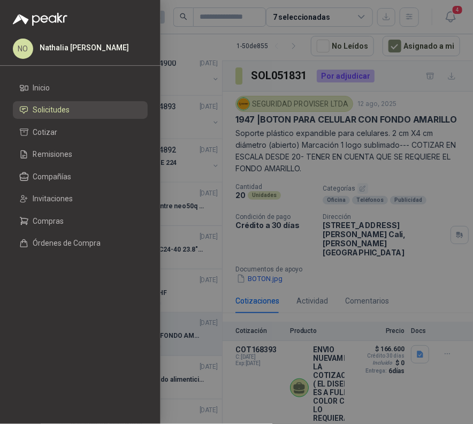
click at [299, 206] on div at bounding box center [236, 212] width 473 height 424
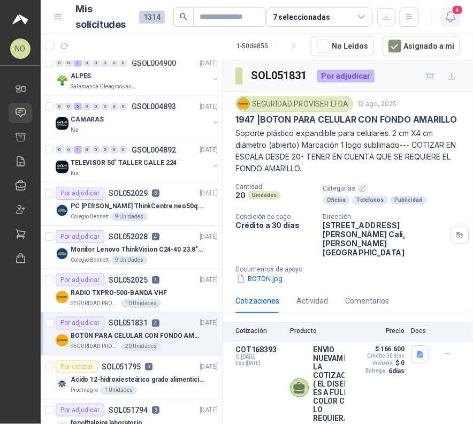
click at [446, 16] on icon "button" at bounding box center [450, 16] width 13 height 13
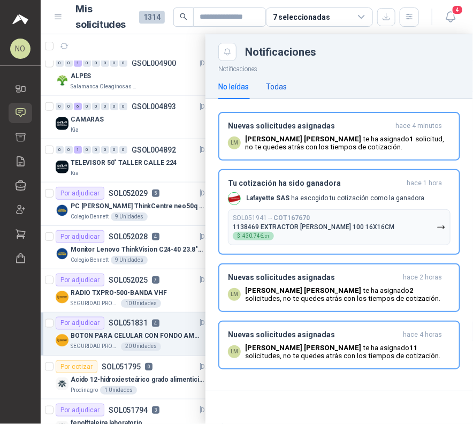
click at [281, 87] on div "Todas" at bounding box center [276, 87] width 21 height 12
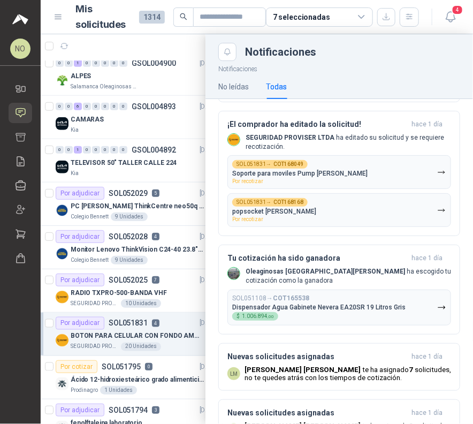
scroll to position [967, 0]
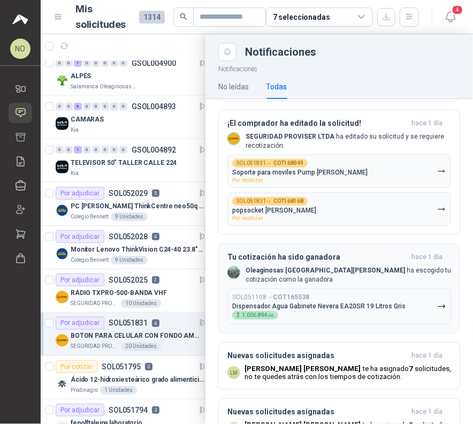
click at [332, 266] on p "Oleaginosas San Fernando ha escogido tu cotización como la ganadora" at bounding box center [348, 275] width 205 height 18
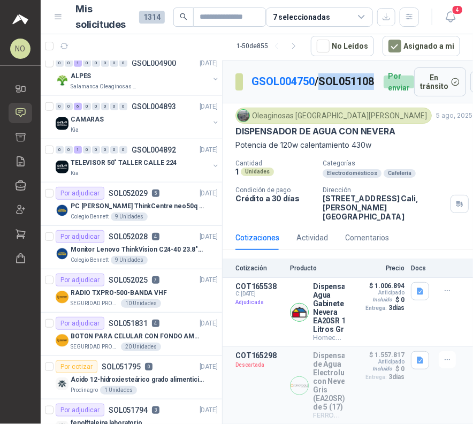
drag, startPoint x: 259, startPoint y: 94, endPoint x: 312, endPoint y: 94, distance: 53.0
click at [312, 90] on p "GSOL004750 / SOL051108" at bounding box center [313, 81] width 124 height 17
copy p "SOL051108"
click at [281, 159] on div "Oleaginosas San Fernando 5 ago, 2025 DISPENSADOR DE AGUA CON NEVERA Potencia de…" at bounding box center [347, 164] width 225 height 113
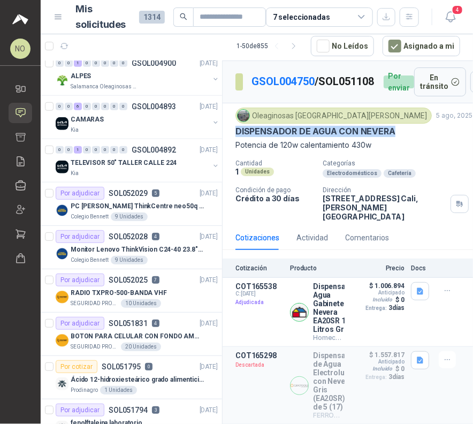
drag, startPoint x: 235, startPoint y: 134, endPoint x: 418, endPoint y: 132, distance: 183.5
click at [418, 132] on div "Oleaginosas San Fernando 5 ago, 2025 DISPENSADOR DE AGUA CON NEVERA Potencia de…" at bounding box center [348, 164] width 250 height 122
copy p "DISPENSADOR DE AGUA CON NEVERA"
click at [457, 14] on span "4" at bounding box center [458, 10] width 12 height 10
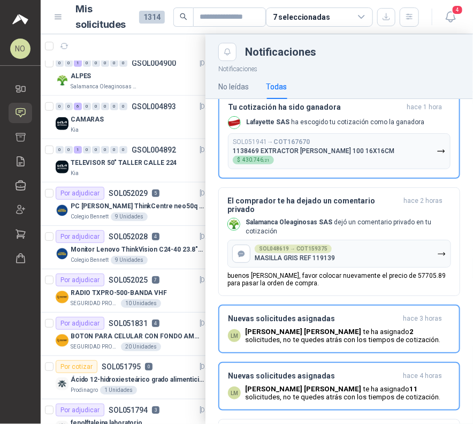
scroll to position [39, 0]
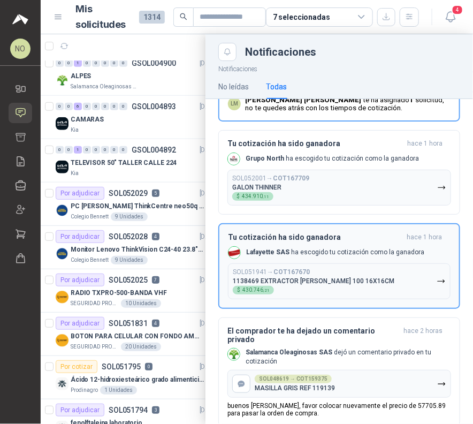
click at [341, 279] on p "1138469 EXTRACTOR [PERSON_NAME] 100 16X16CM" at bounding box center [314, 280] width 162 height 7
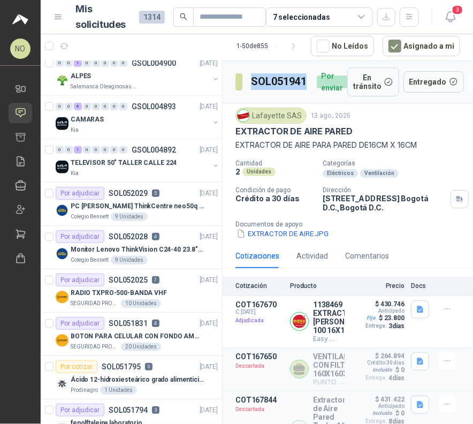
drag, startPoint x: 250, startPoint y: 80, endPoint x: 304, endPoint y: 86, distance: 54.3
click at [305, 86] on section "SOL051941" at bounding box center [271, 81] width 73 height 17
copy h3 "SOL051941"
click at [302, 136] on div "Lafayette SAS 13 ago, 2025 EXTRACTOR DE AIRE PARED EXTRACTOR DE AIRE PARA PARED…" at bounding box center [347, 129] width 225 height 43
drag, startPoint x: 253, startPoint y: 115, endPoint x: 300, endPoint y: 115, distance: 47.1
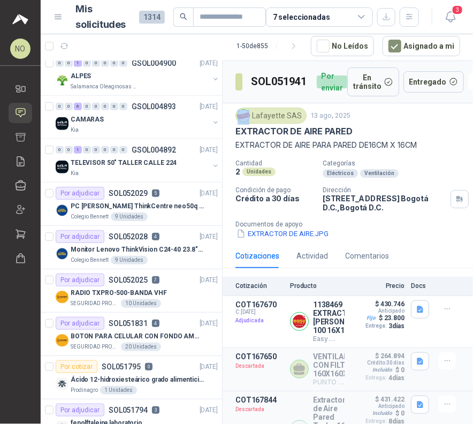
click at [300, 115] on div "Lafayette SAS" at bounding box center [270, 116] width 71 height 16
drag, startPoint x: 253, startPoint y: 113, endPoint x: 297, endPoint y: 112, distance: 44.4
click at [297, 112] on div "Lafayette SAS" at bounding box center [270, 116] width 71 height 16
copy div "Lafayette SAS"
drag, startPoint x: 320, startPoint y: 197, endPoint x: 364, endPoint y: 205, distance: 44.7
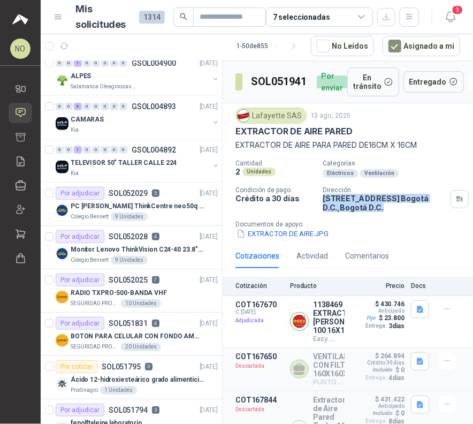
click at [364, 205] on p "Calle 15 No. 72 - 95 Bogotá D.C. , Bogotá D.C." at bounding box center [385, 203] width 124 height 18
copy p "Calle 15 No. 72 - 95 Bogotá D.C. , Bogotá D.C."
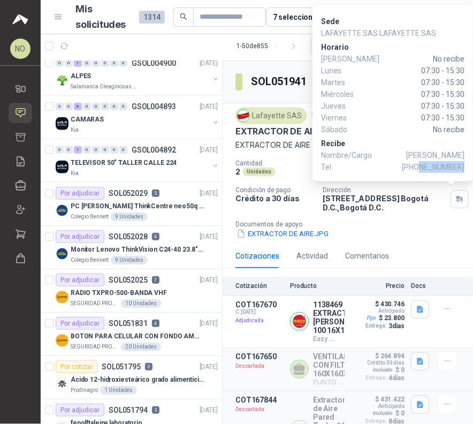
drag, startPoint x: 423, startPoint y: 169, endPoint x: 463, endPoint y: 166, distance: 40.2
click at [463, 166] on span "+57 3197345463" at bounding box center [433, 167] width 63 height 12
copy span "3197345463"
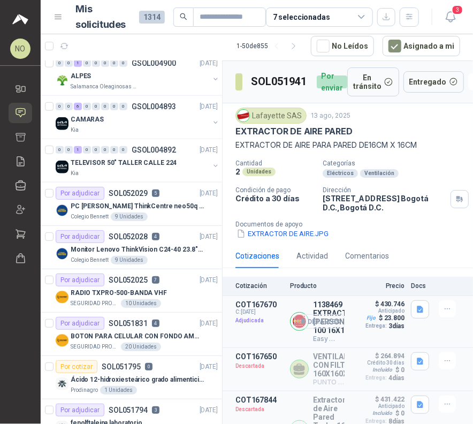
click at [319, 323] on button "Detalles" at bounding box center [319, 321] width 50 height 14
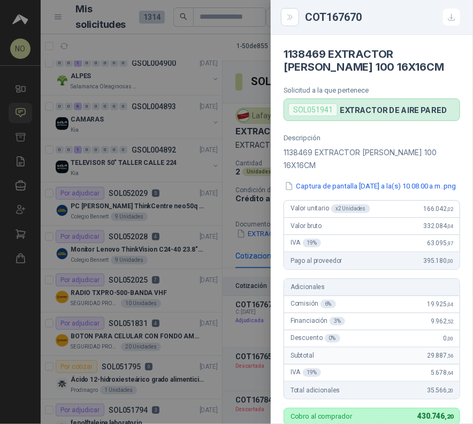
drag, startPoint x: 284, startPoint y: 52, endPoint x: 434, endPoint y: 67, distance: 150.5
click at [434, 67] on h4 "1138469 EXTRACTOR [PERSON_NAME] 100 16X16CM" at bounding box center [372, 61] width 177 height 26
copy h4 "1138469 EXTRACTOR [PERSON_NAME] 100 16X16CM"
click at [250, 98] on div at bounding box center [236, 212] width 473 height 424
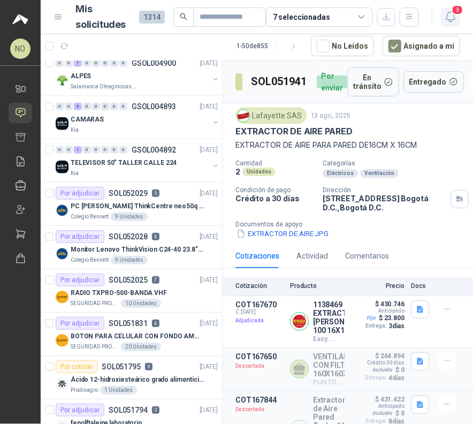
click at [453, 9] on span "3" at bounding box center [458, 10] width 12 height 10
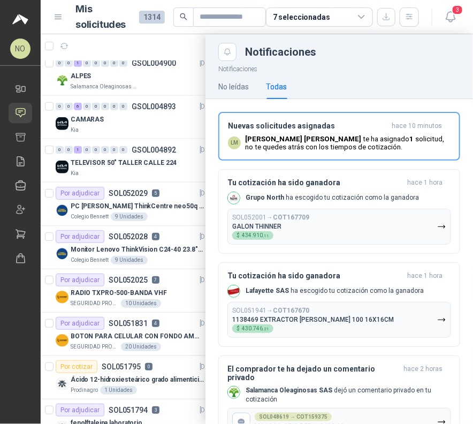
click at [164, 49] on div at bounding box center [257, 228] width 432 height 389
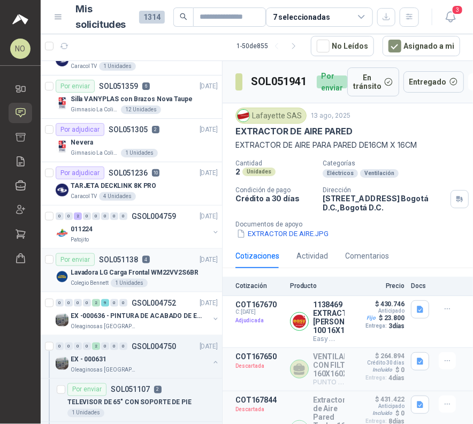
scroll to position [1291, 0]
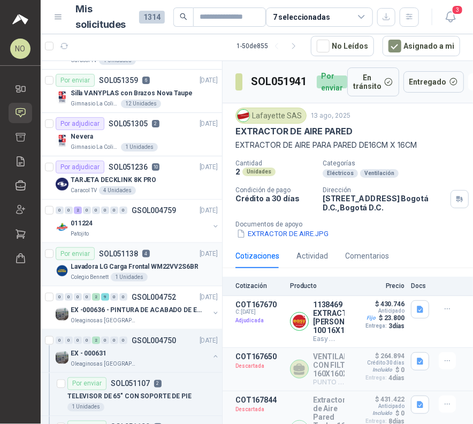
click at [174, 262] on p "Lavadora LG Carga Frontal WM22VV2S6BR" at bounding box center [135, 267] width 128 height 10
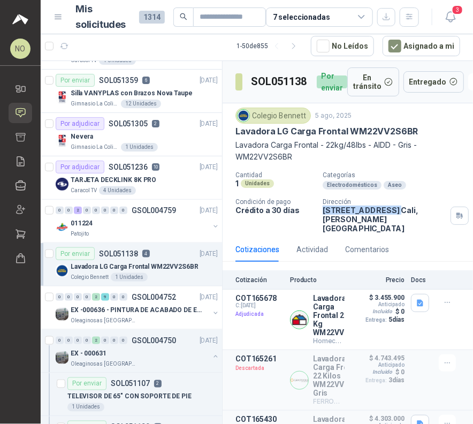
drag, startPoint x: 320, startPoint y: 210, endPoint x: 384, endPoint y: 210, distance: 63.7
click at [384, 210] on p "Calle 16b 122 140 Cali , Valle del Cauca" at bounding box center [385, 218] width 124 height 27
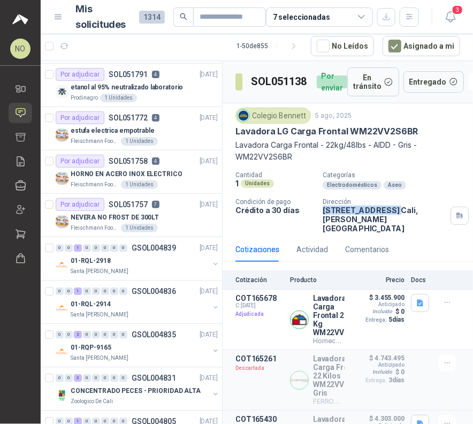
scroll to position [687, 0]
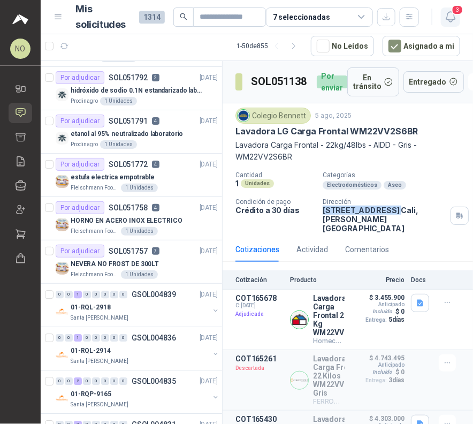
click at [444, 23] on icon "button" at bounding box center [450, 16] width 13 height 13
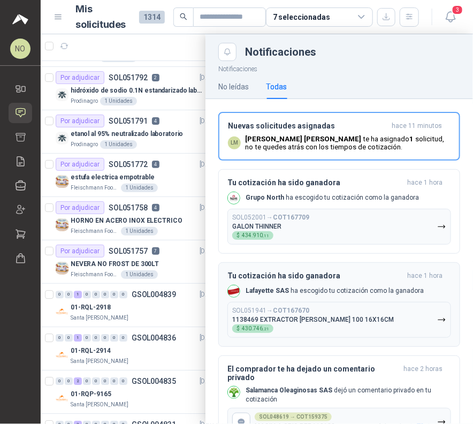
click at [304, 317] on p "1138469 EXTRACTOR [PERSON_NAME] 100 16X16CM" at bounding box center [313, 319] width 162 height 7
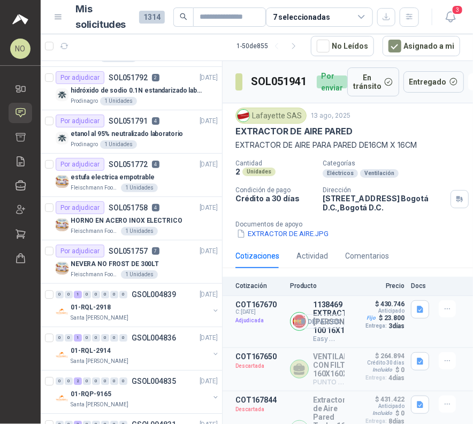
click at [325, 323] on button "Detalles" at bounding box center [319, 321] width 50 height 14
